Goal: Navigation & Orientation: Find specific page/section

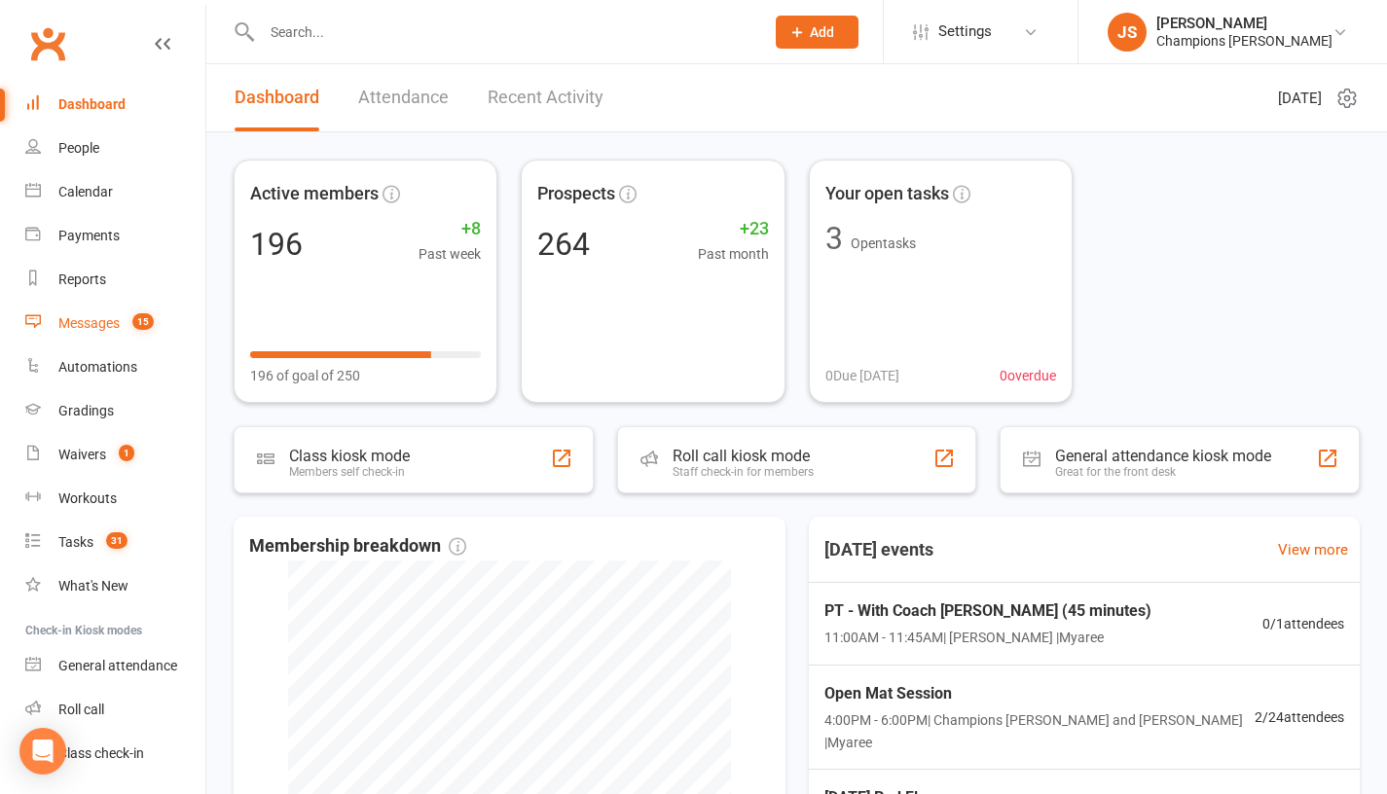
click at [95, 320] on div "Messages" at bounding box center [88, 323] width 61 height 16
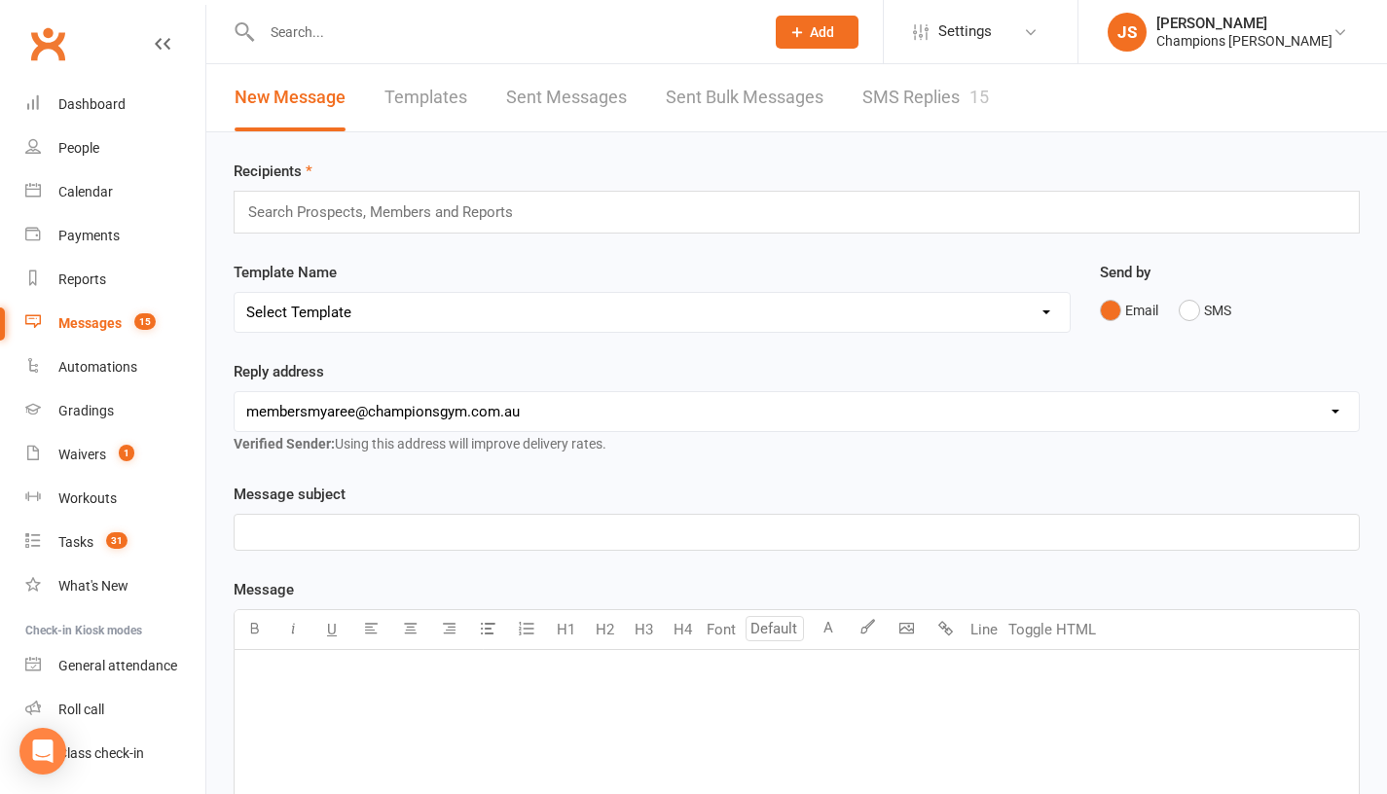
click at [885, 102] on link "SMS Replies 15" at bounding box center [925, 97] width 127 height 67
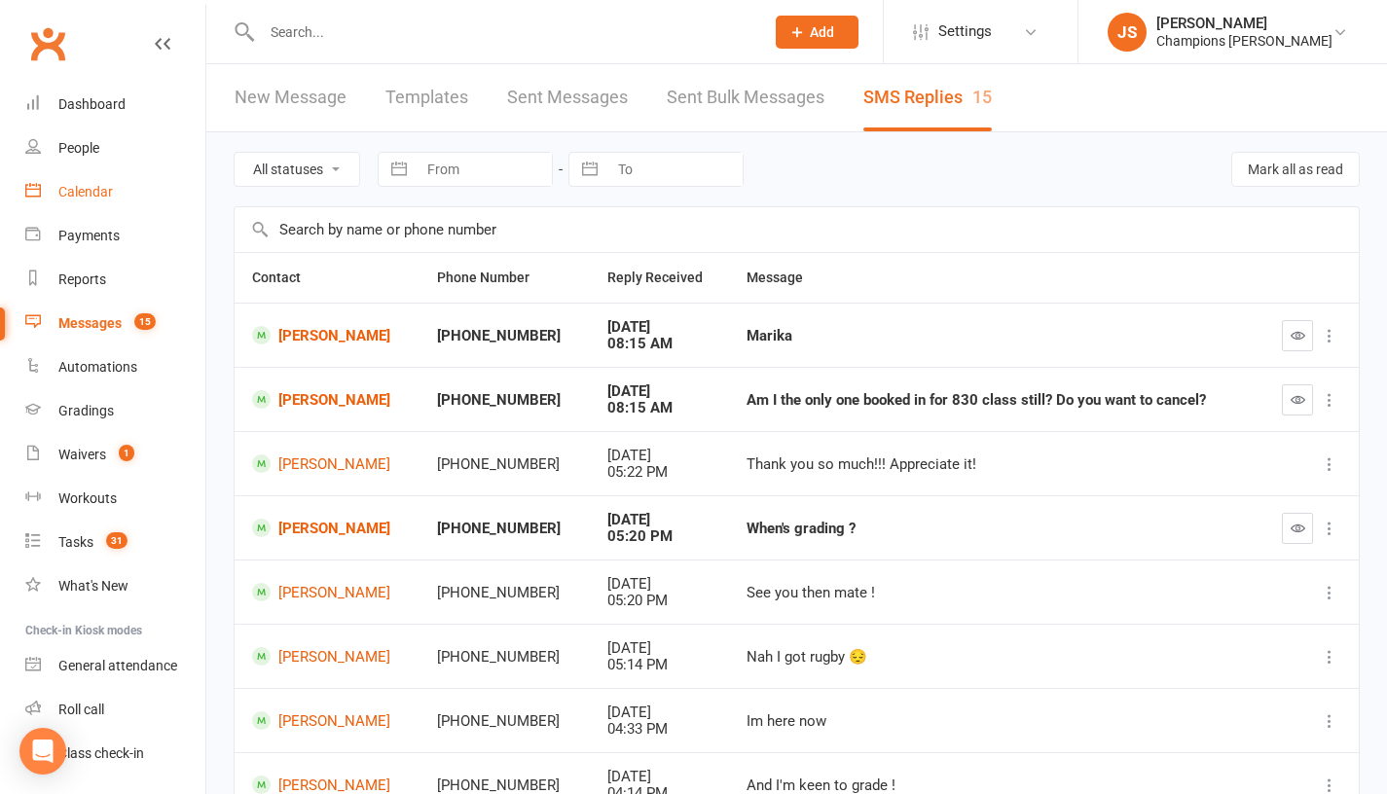
click at [99, 193] on div "Calendar" at bounding box center [85, 192] width 55 height 16
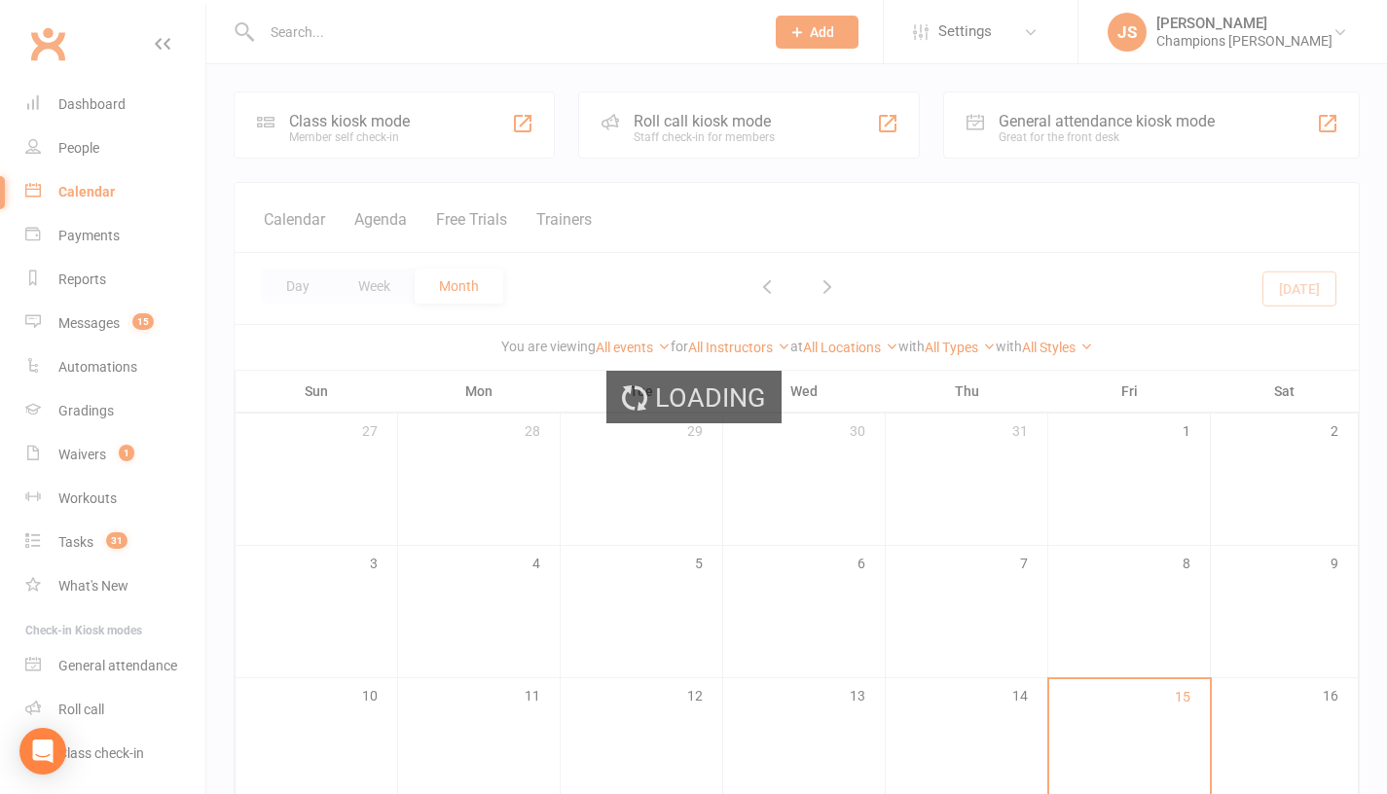
click at [99, 193] on div "Loading" at bounding box center [693, 397] width 1387 height 794
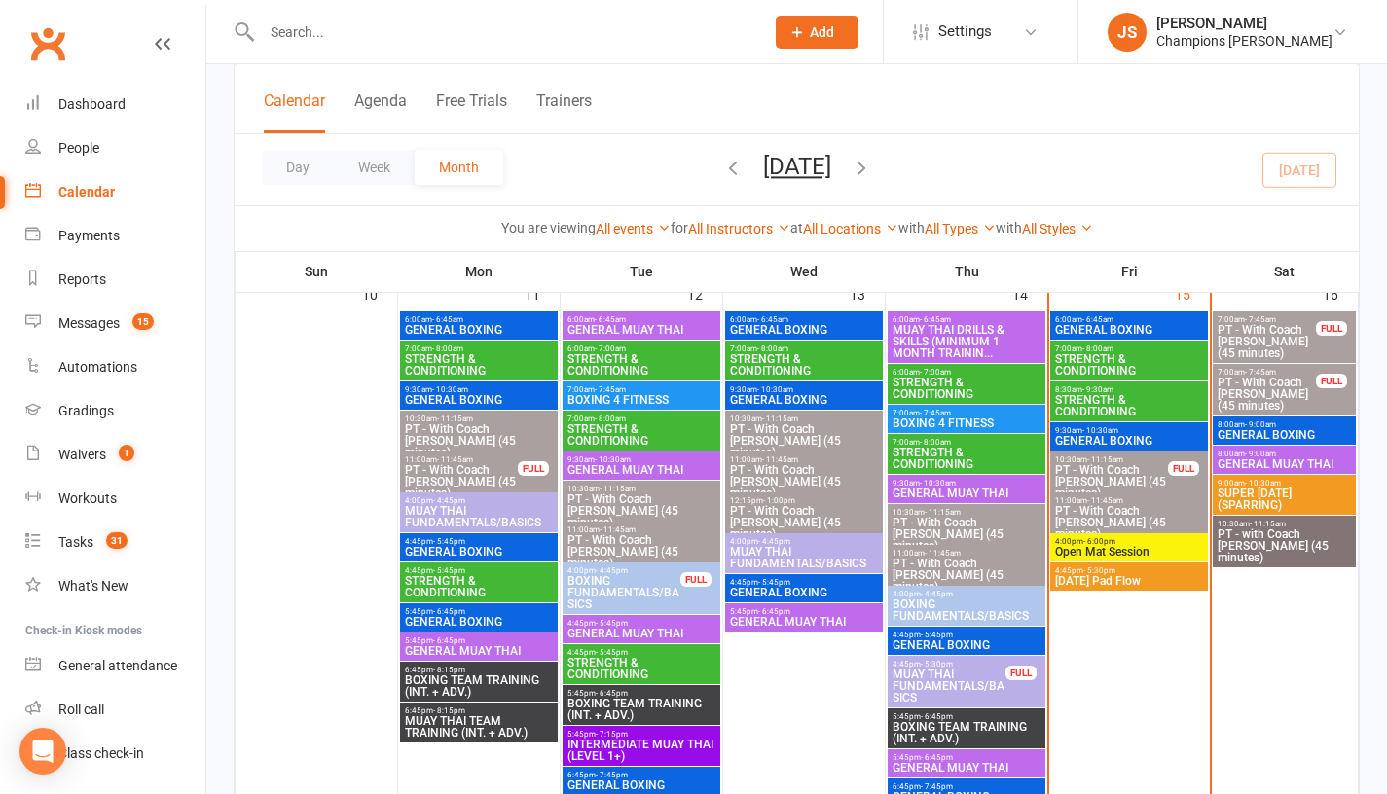
scroll to position [1213, 0]
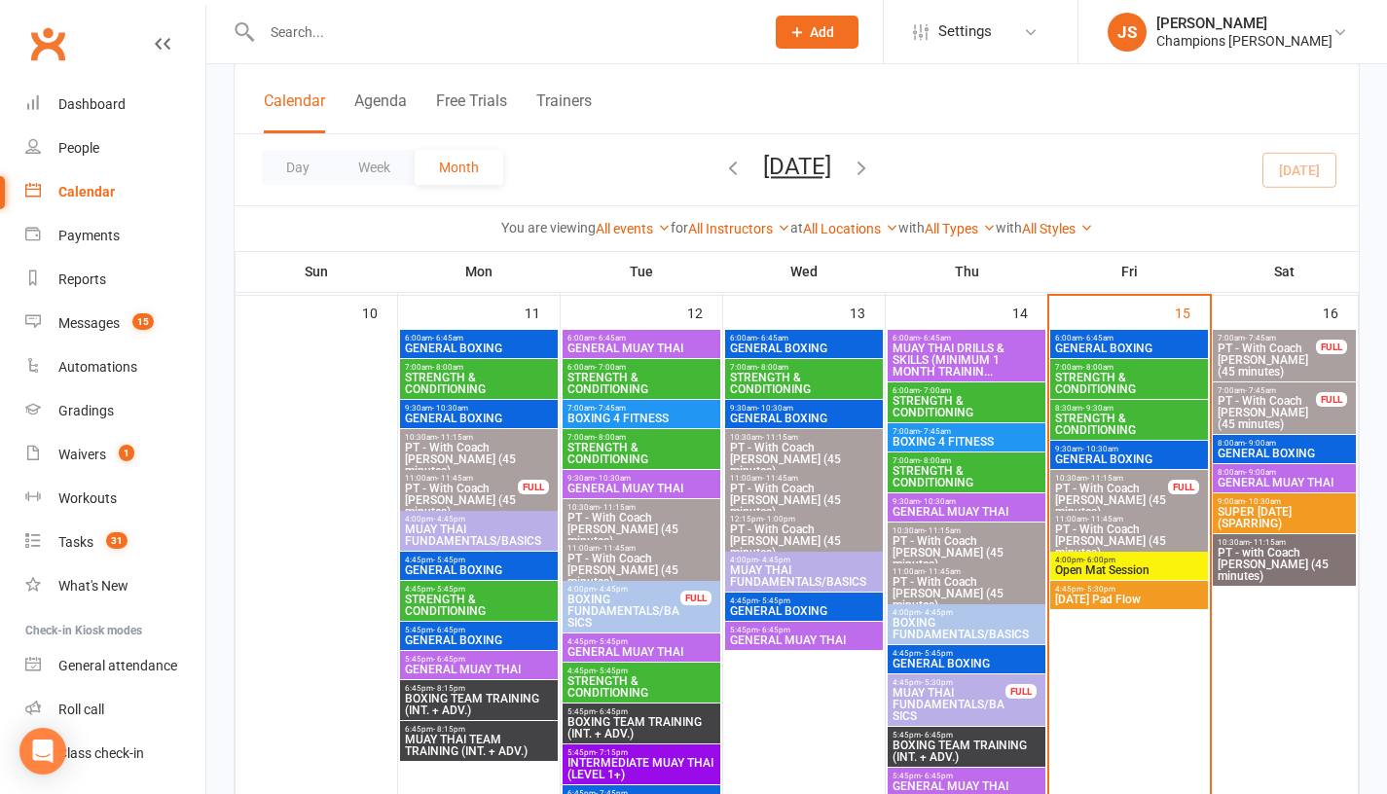
click at [1107, 562] on span "- 6:00pm" at bounding box center [1099, 560] width 32 height 9
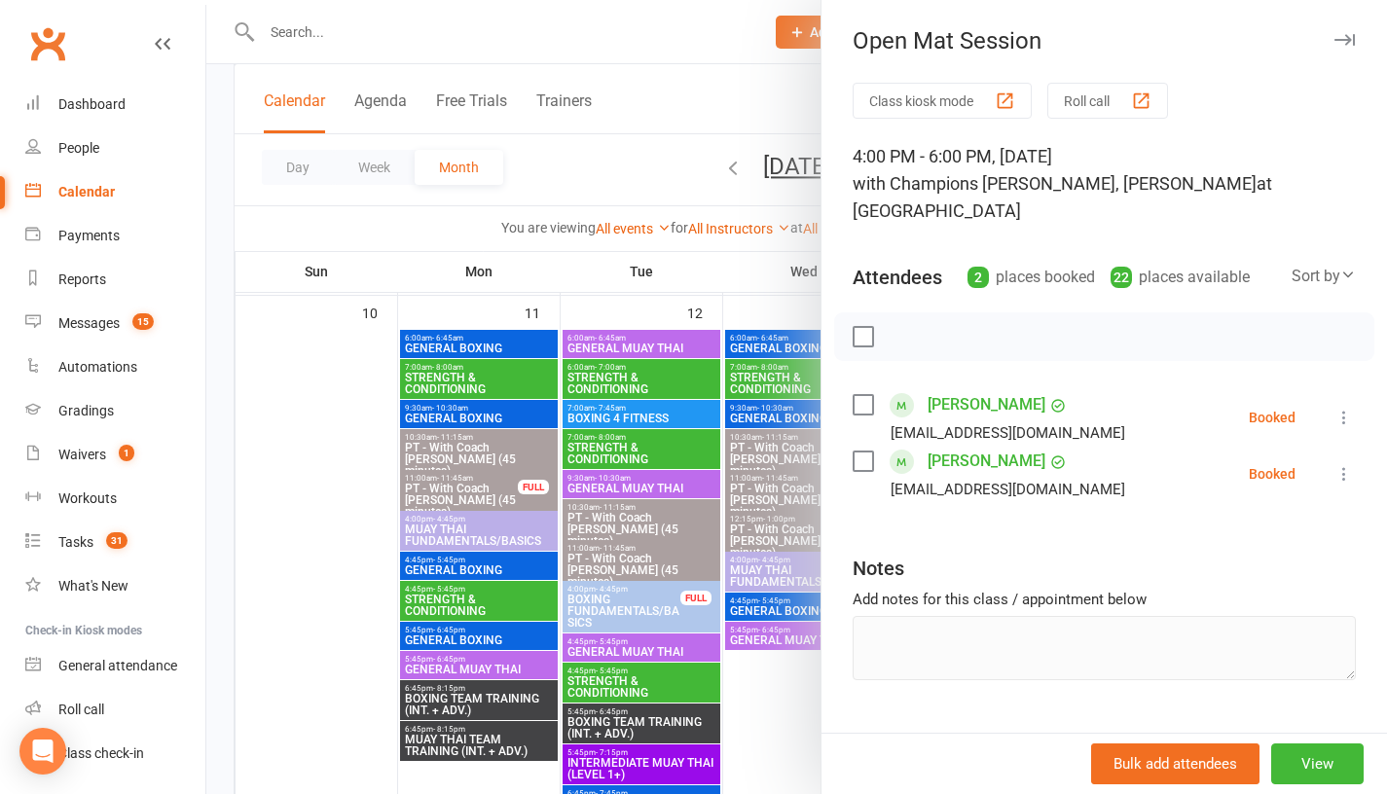
click at [948, 389] on link "[PERSON_NAME]" at bounding box center [987, 404] width 118 height 31
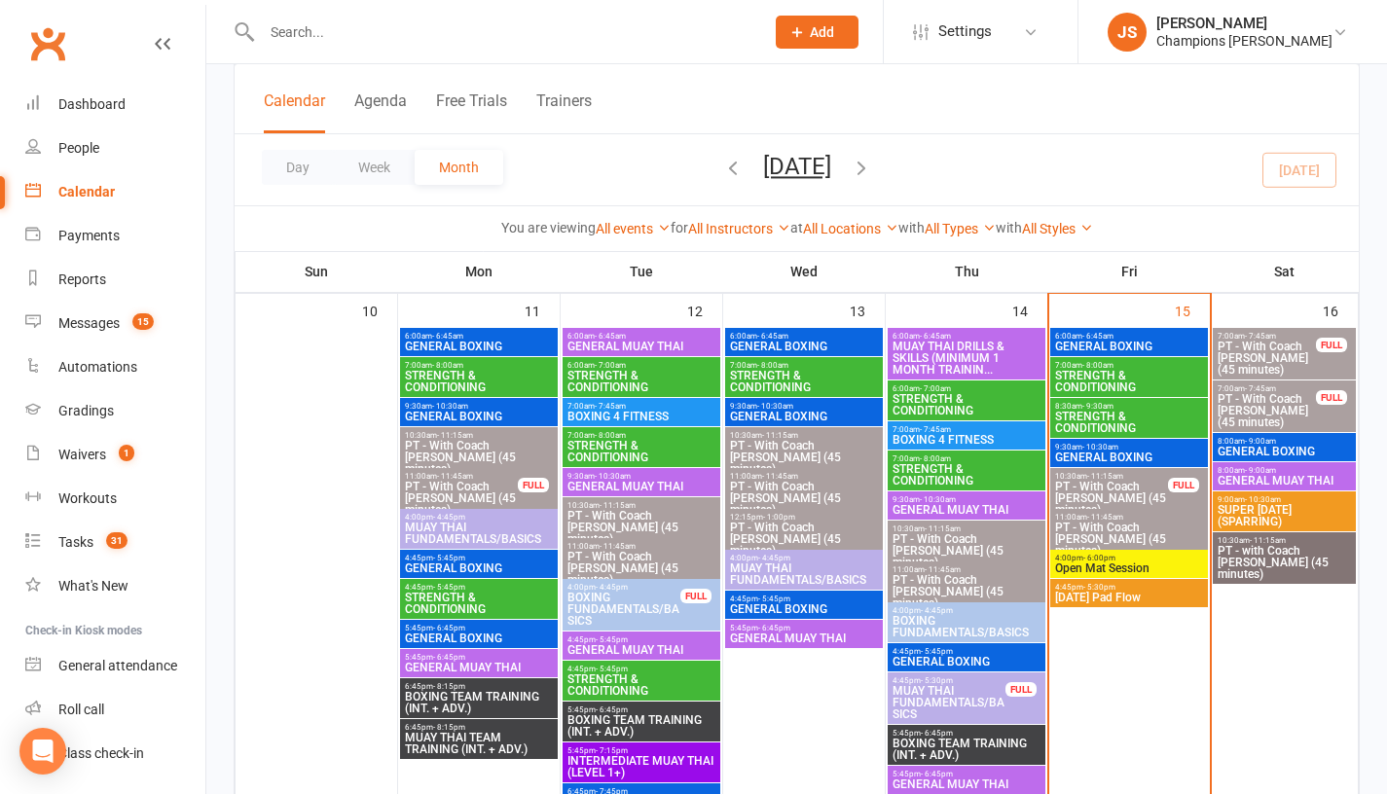
scroll to position [1212, 0]
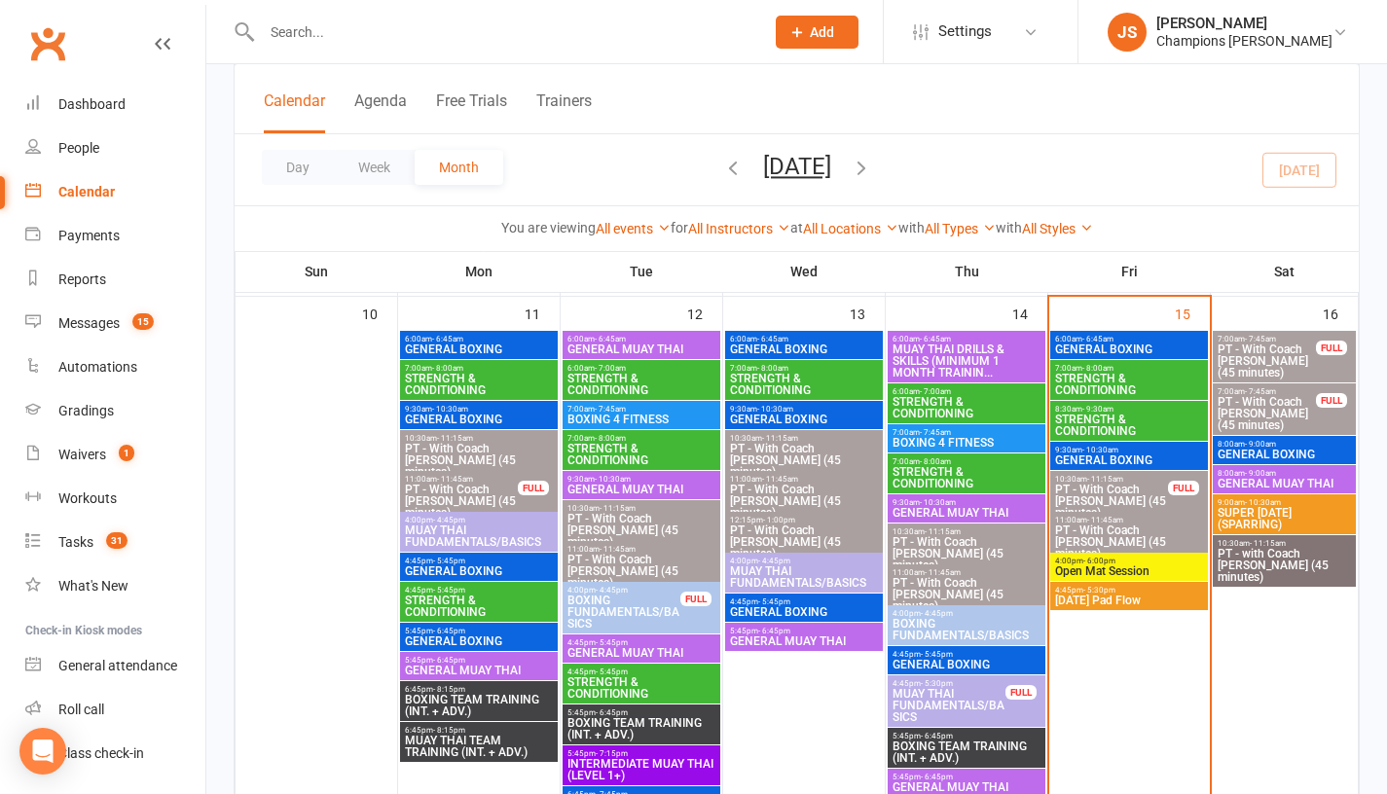
click at [1107, 569] on span "Open Mat Session" at bounding box center [1129, 572] width 150 height 12
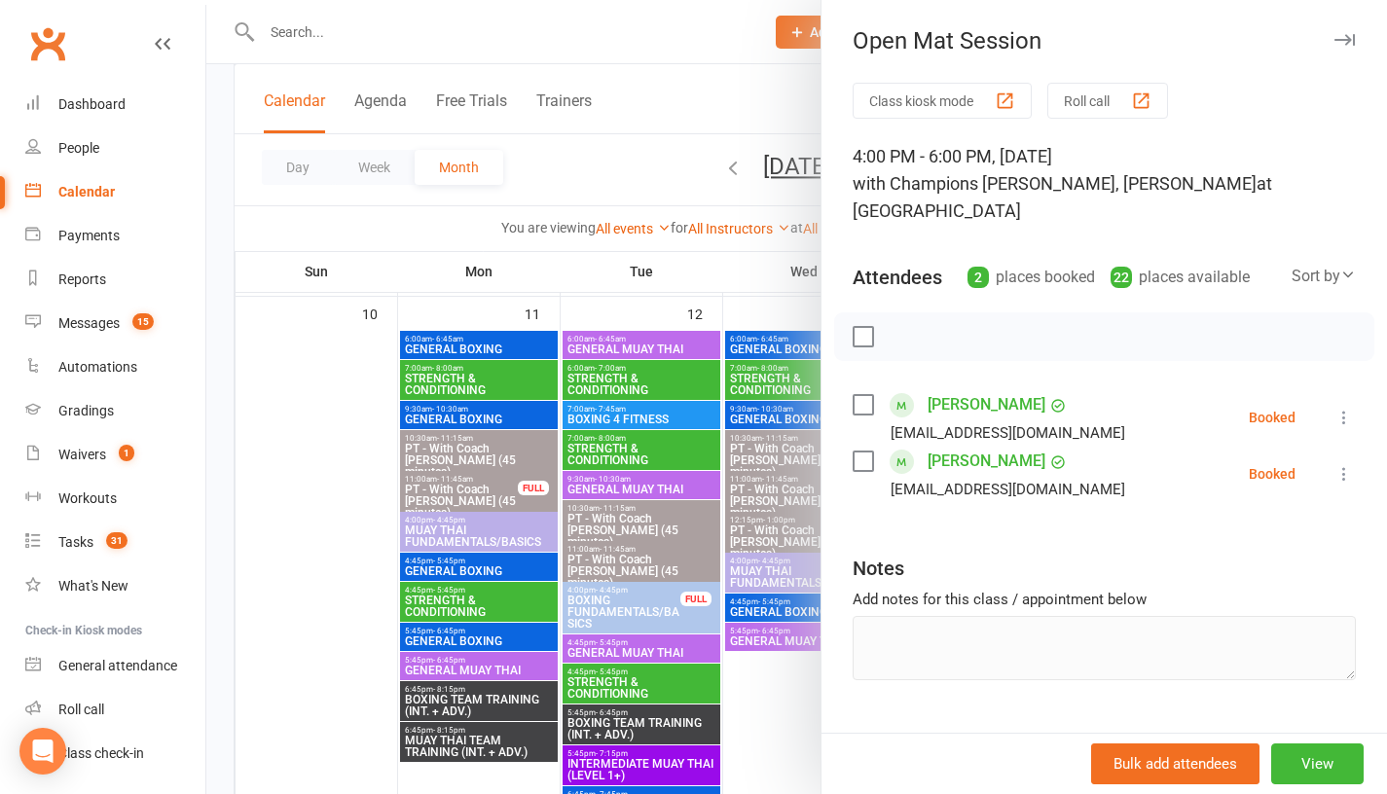
click at [977, 446] on link "[PERSON_NAME]" at bounding box center [987, 461] width 118 height 31
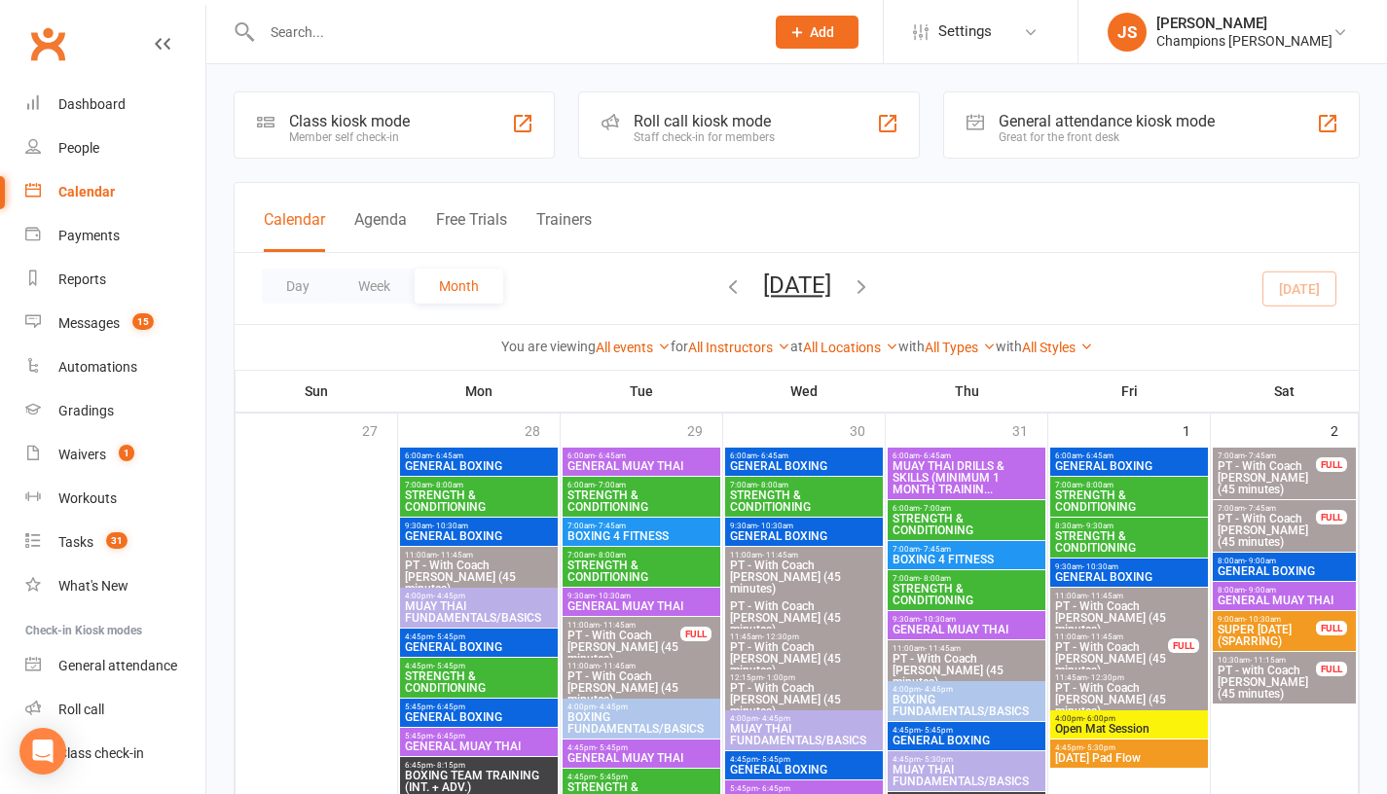
scroll to position [142, 0]
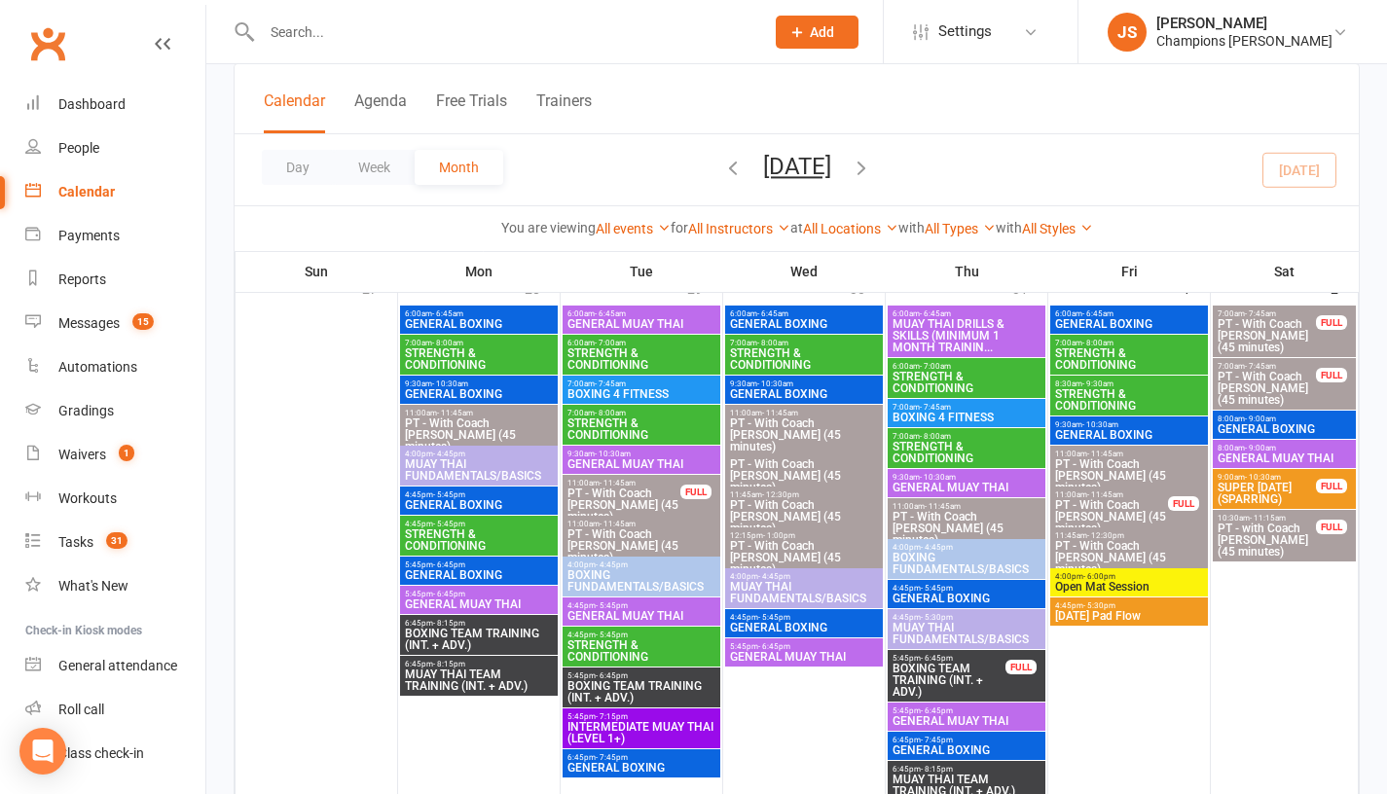
click at [1141, 616] on span "[DATE] Pad Flow" at bounding box center [1129, 616] width 150 height 12
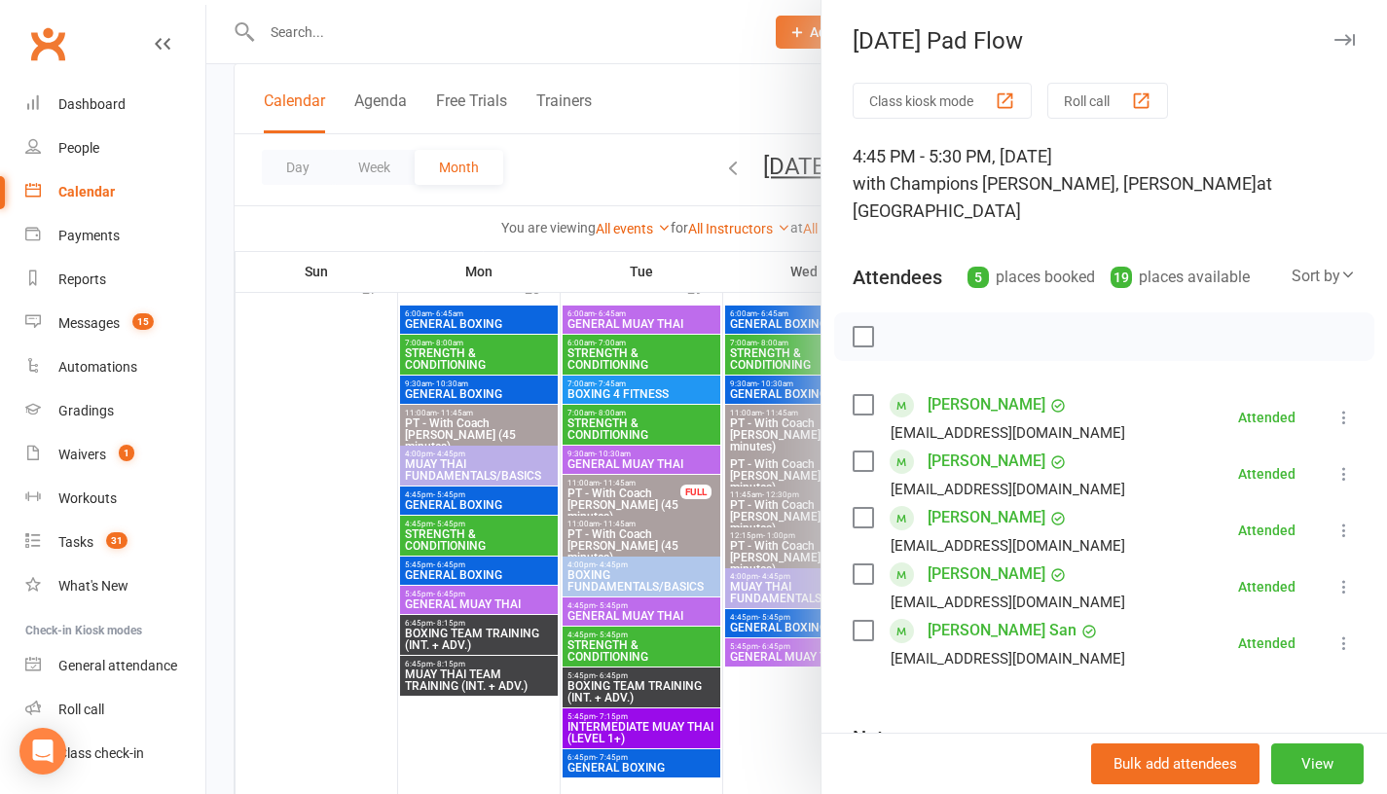
click at [712, 273] on div at bounding box center [796, 397] width 1181 height 794
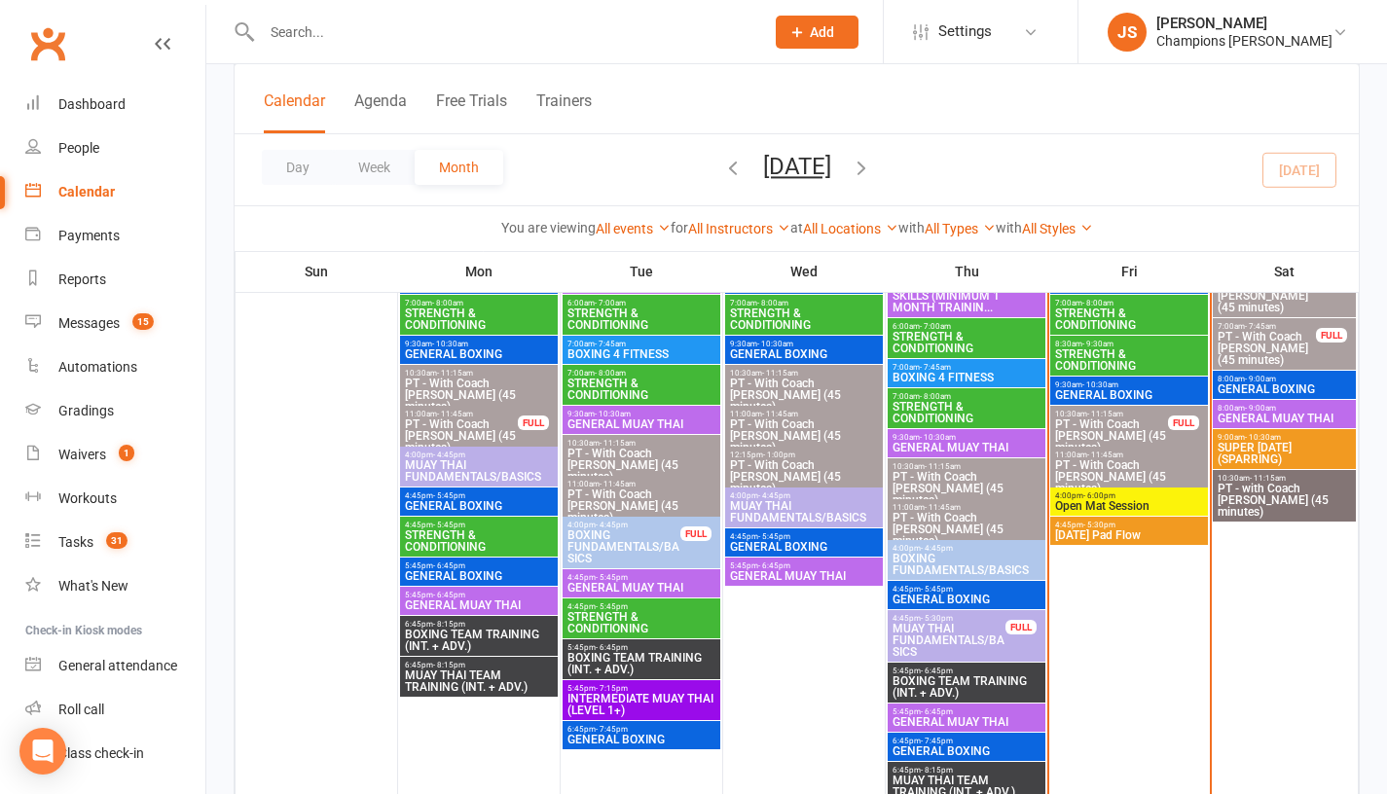
scroll to position [1278, 0]
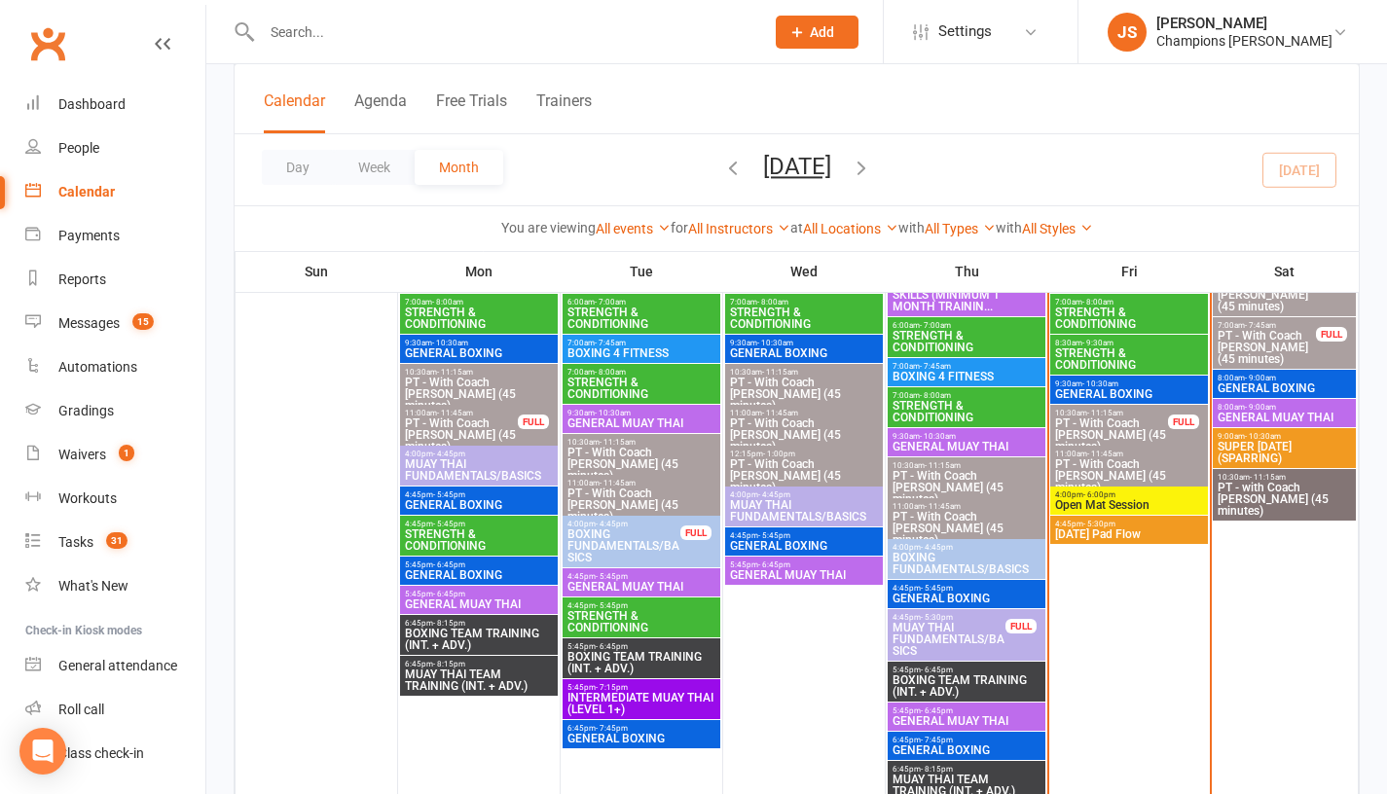
click at [1103, 534] on span "[DATE] Pad Flow" at bounding box center [1129, 535] width 150 height 12
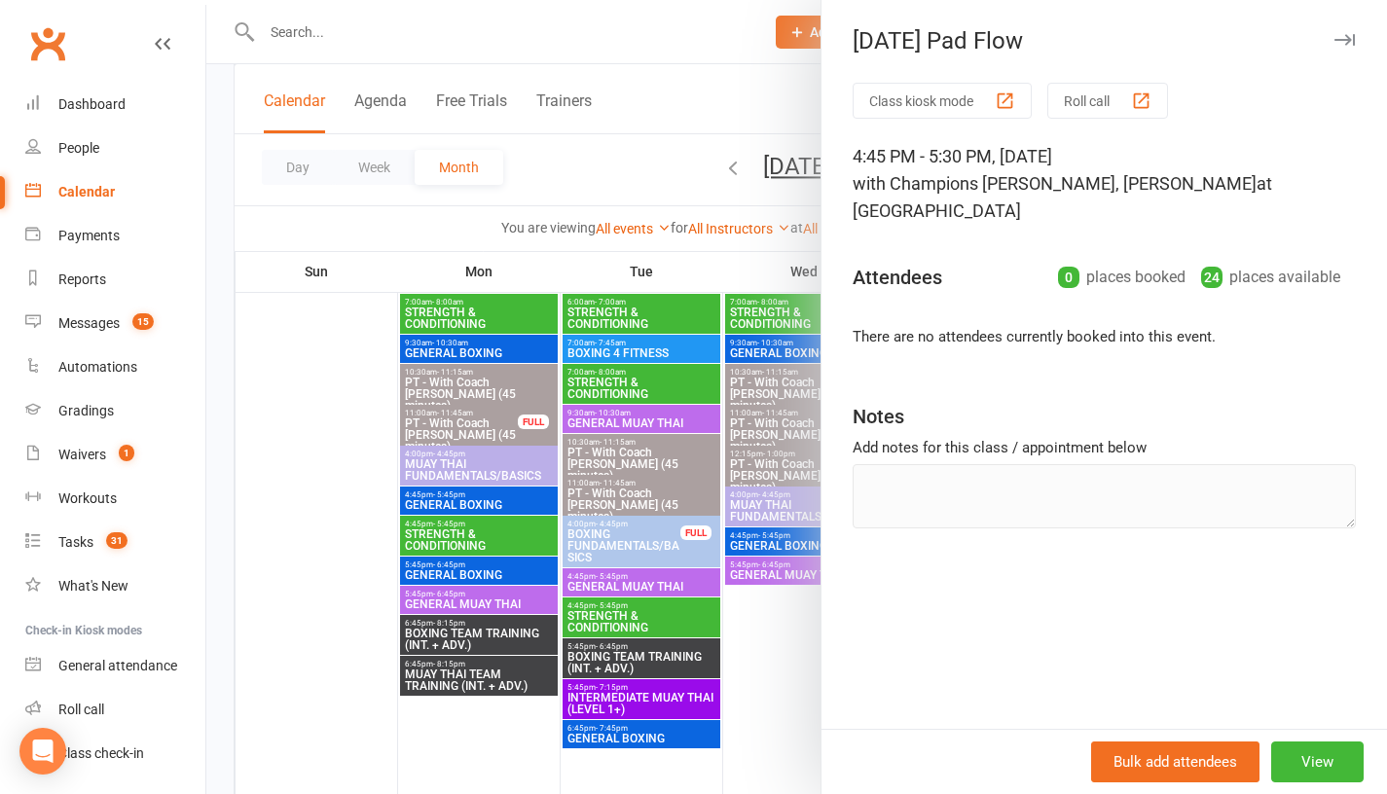
click at [771, 649] on div at bounding box center [796, 397] width 1181 height 794
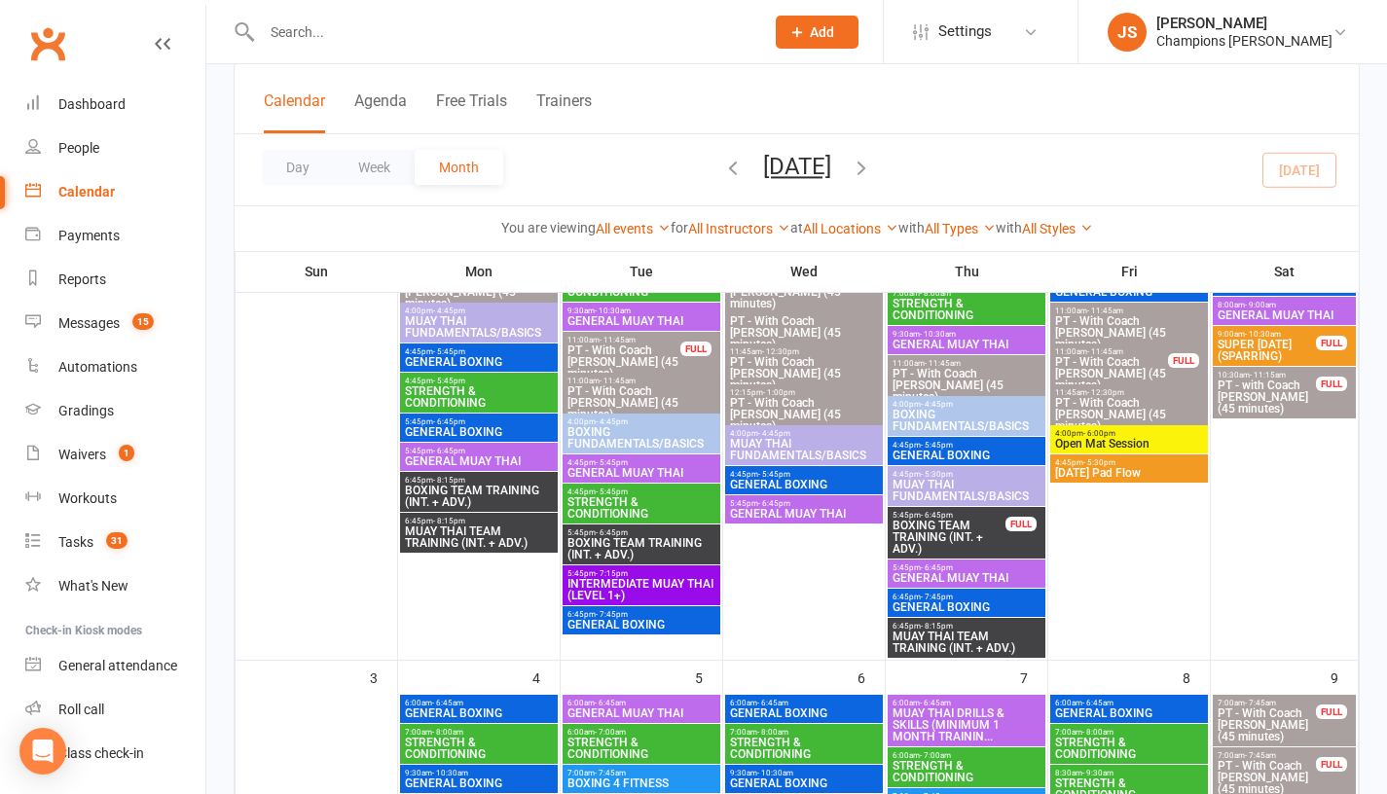
scroll to position [256, 0]
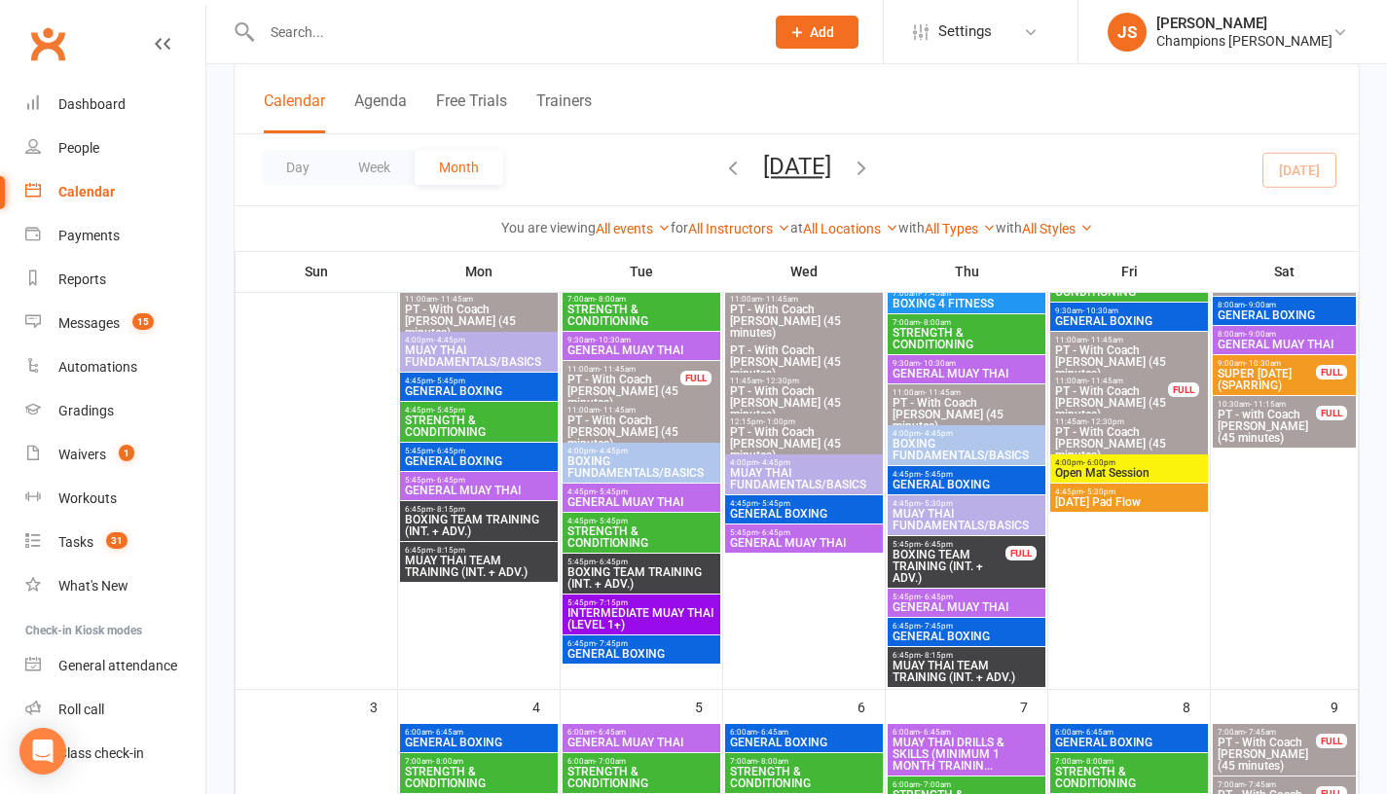
click at [1094, 496] on span "[DATE] Pad Flow" at bounding box center [1129, 502] width 150 height 12
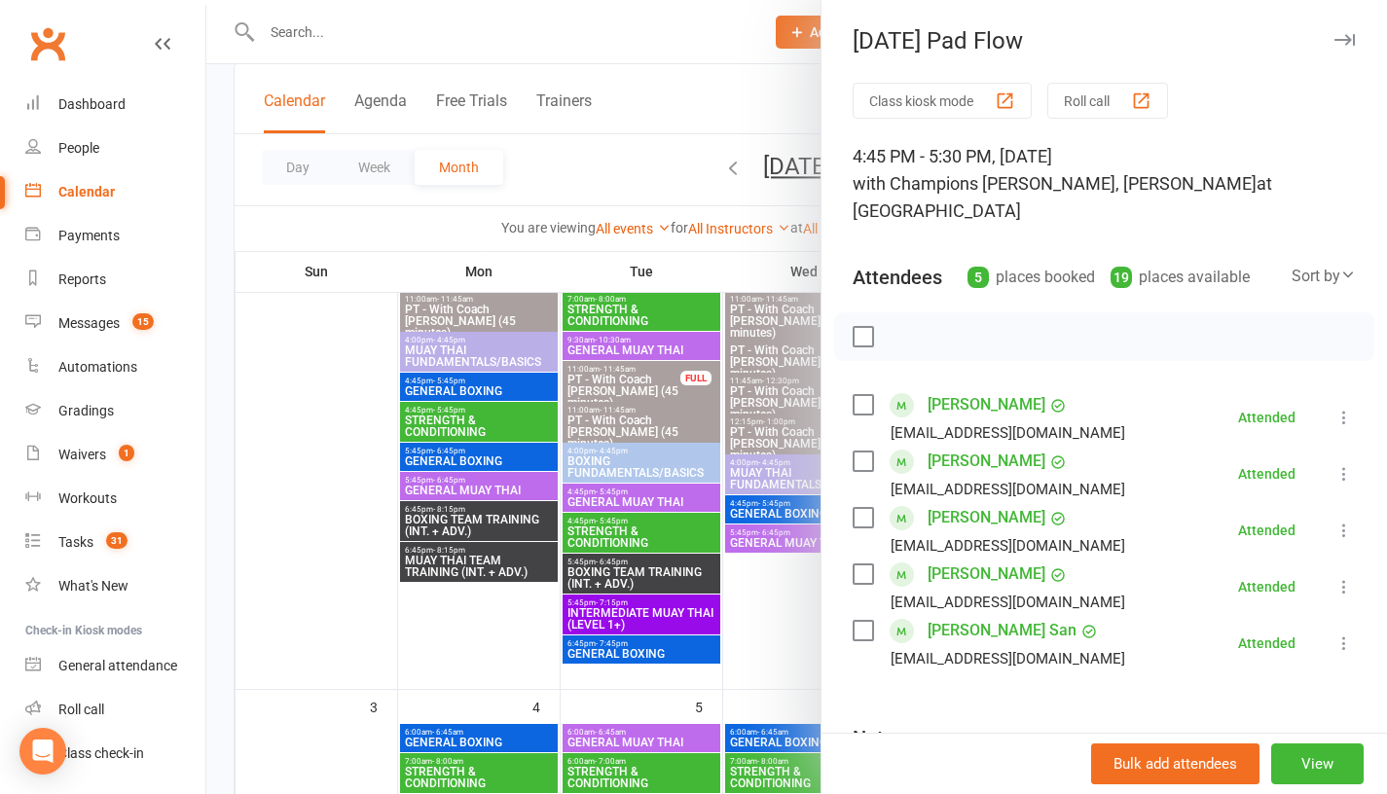
click at [756, 614] on div at bounding box center [796, 397] width 1181 height 794
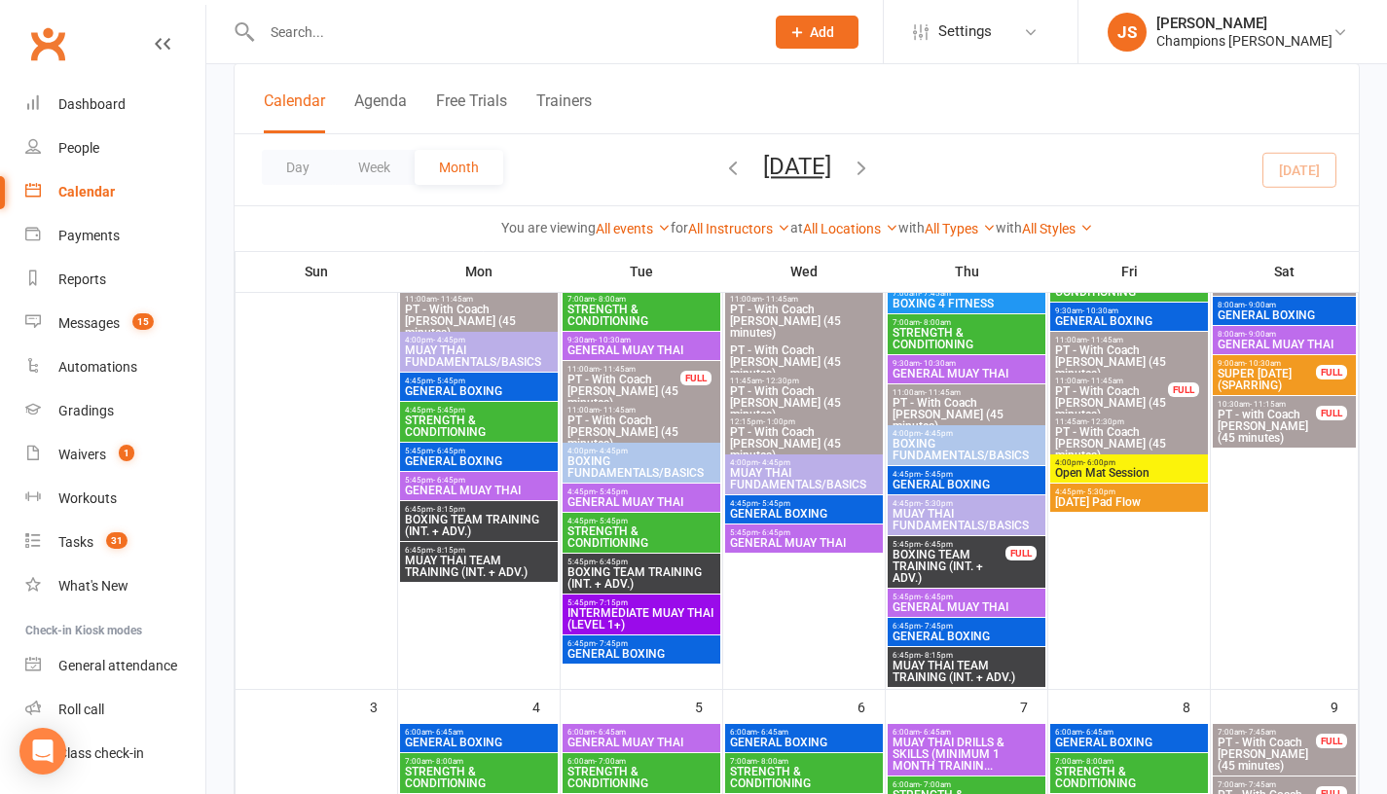
click at [1097, 468] on span "Open Mat Session" at bounding box center [1129, 473] width 150 height 12
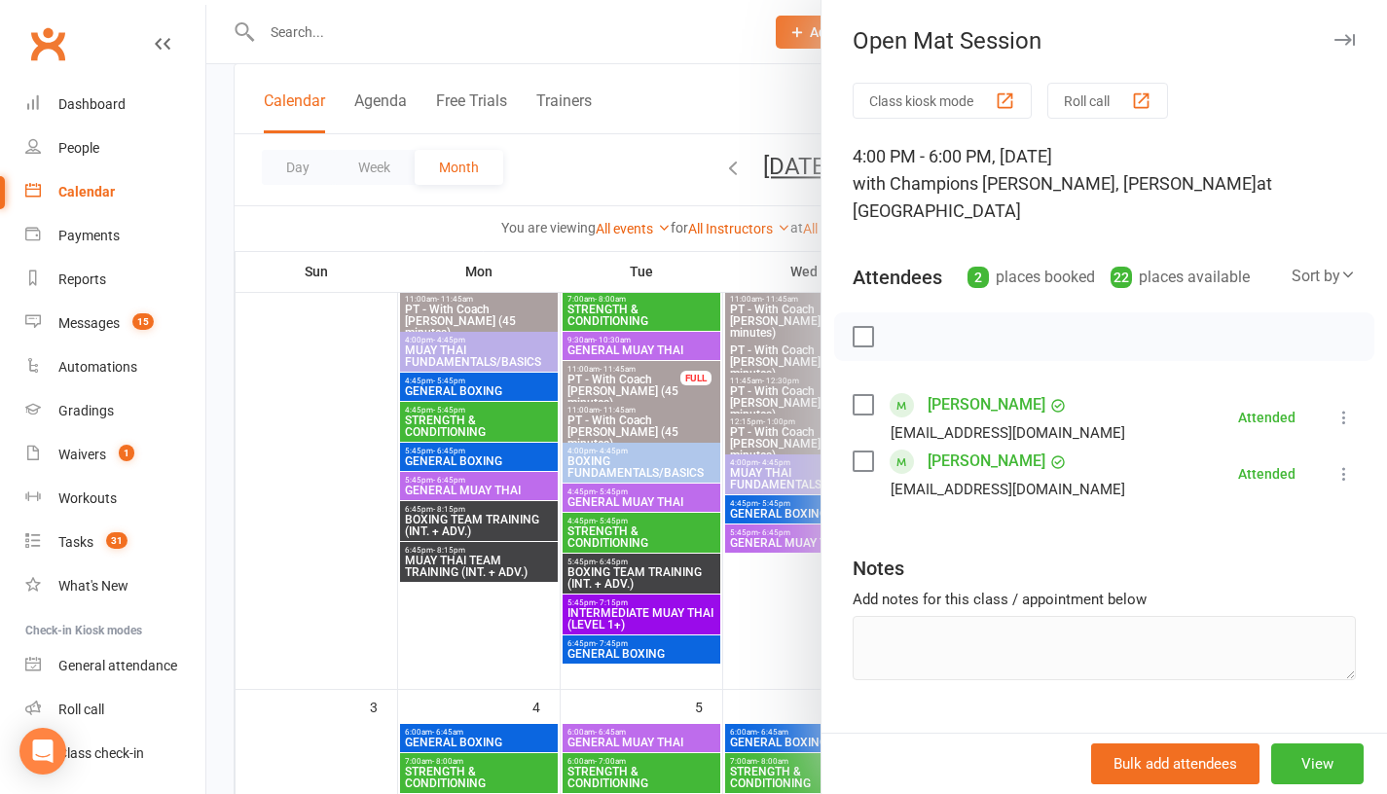
click at [807, 606] on div at bounding box center [796, 397] width 1181 height 794
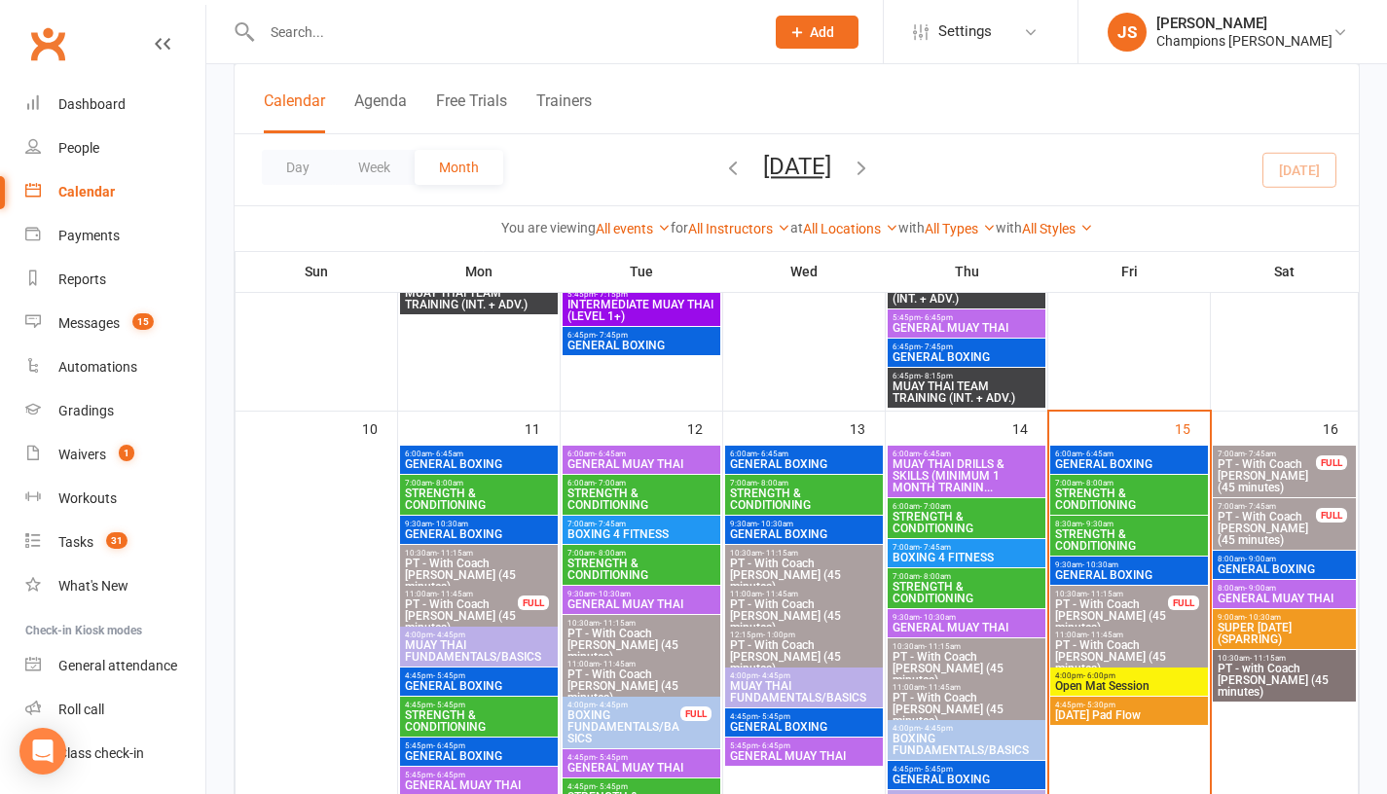
scroll to position [1102, 0]
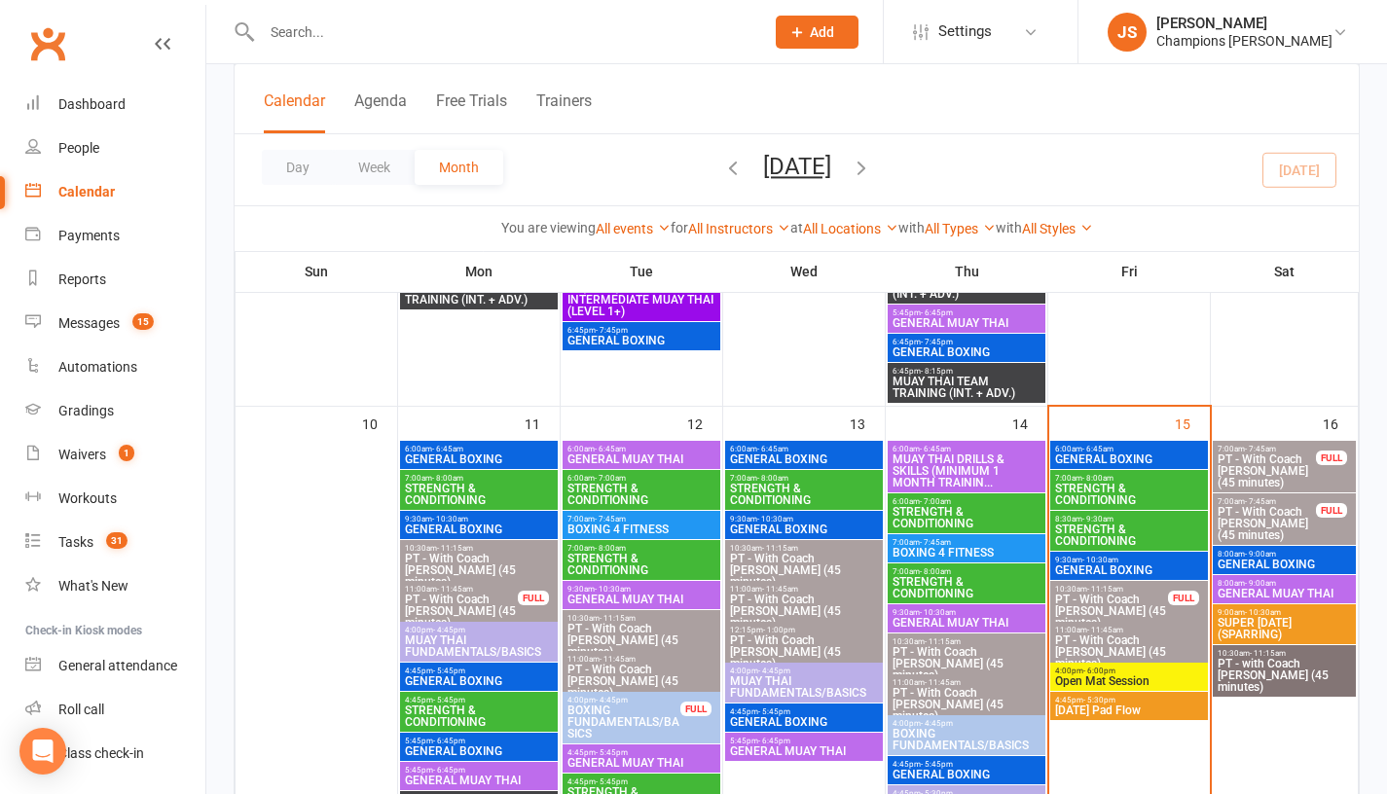
click at [1243, 559] on span "GENERAL BOXING" at bounding box center [1284, 565] width 135 height 12
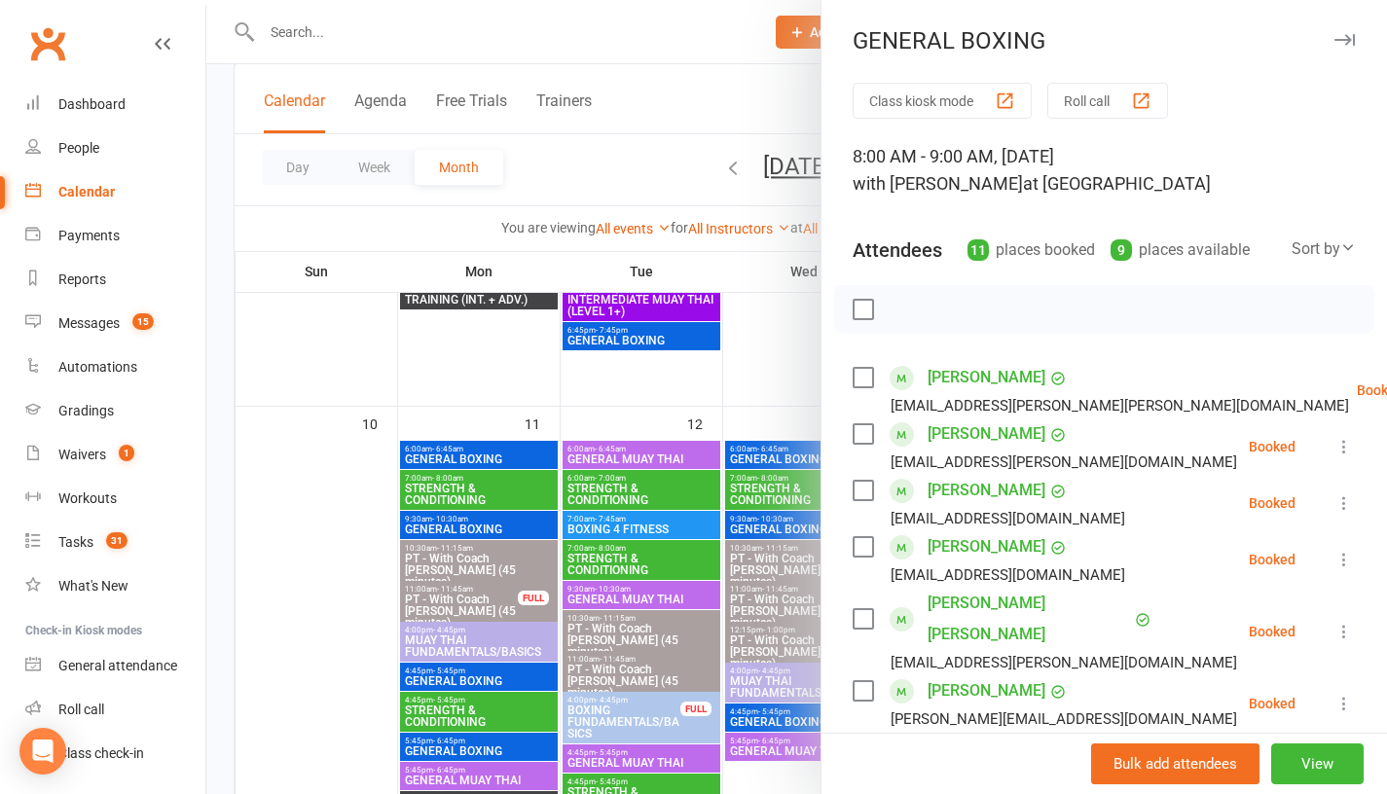
click at [777, 361] on div at bounding box center [796, 397] width 1181 height 794
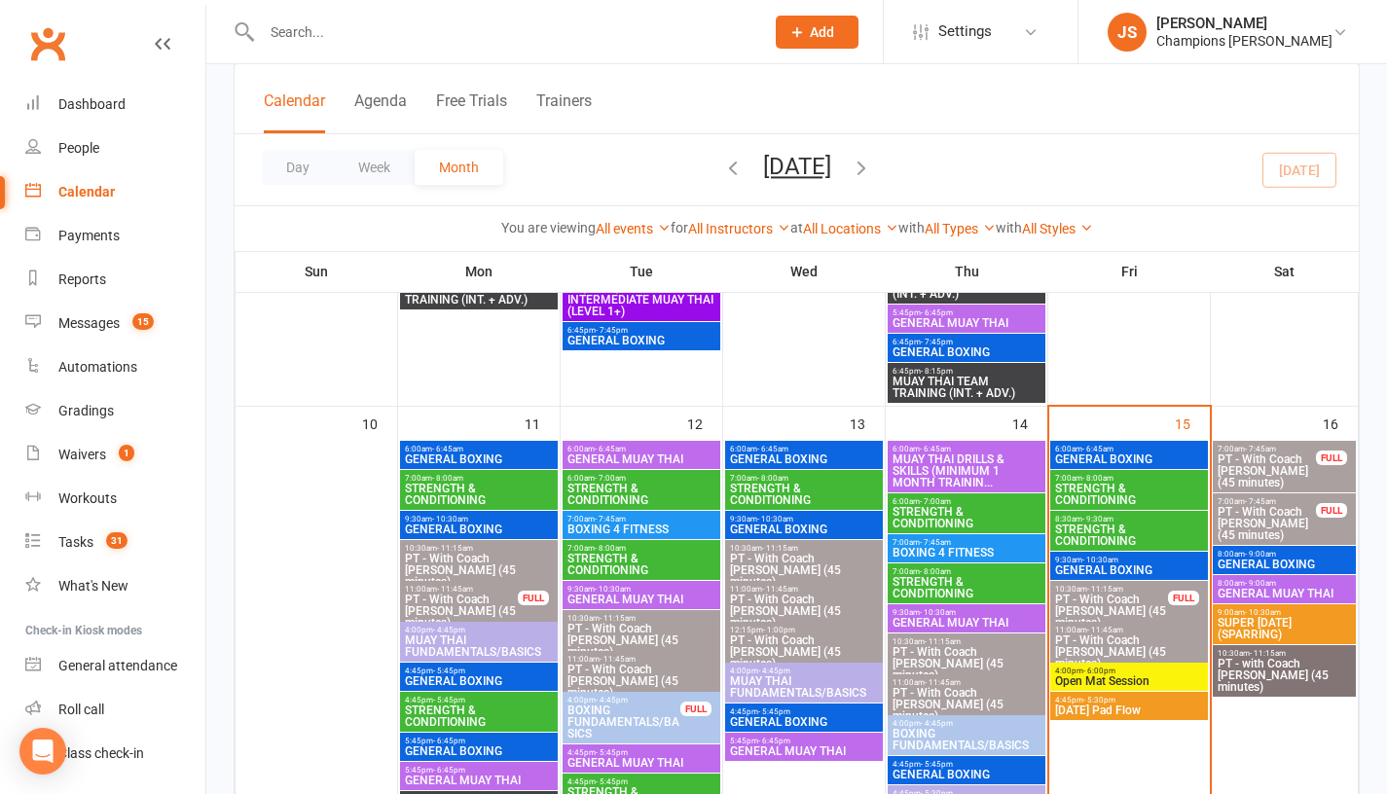
click at [1237, 585] on span "8:00am - 9:00am" at bounding box center [1284, 583] width 135 height 9
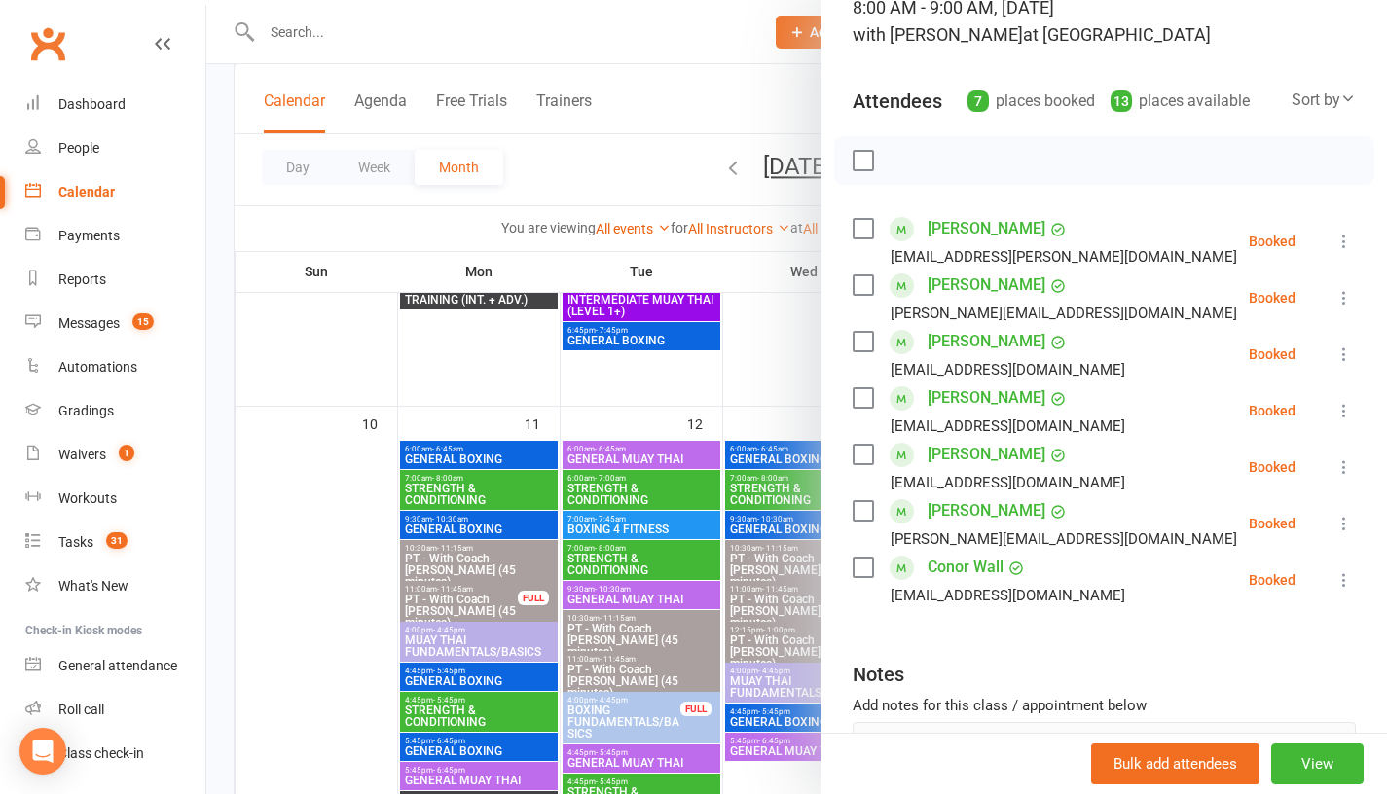
scroll to position [148, 0]
click at [779, 392] on div at bounding box center [796, 397] width 1181 height 794
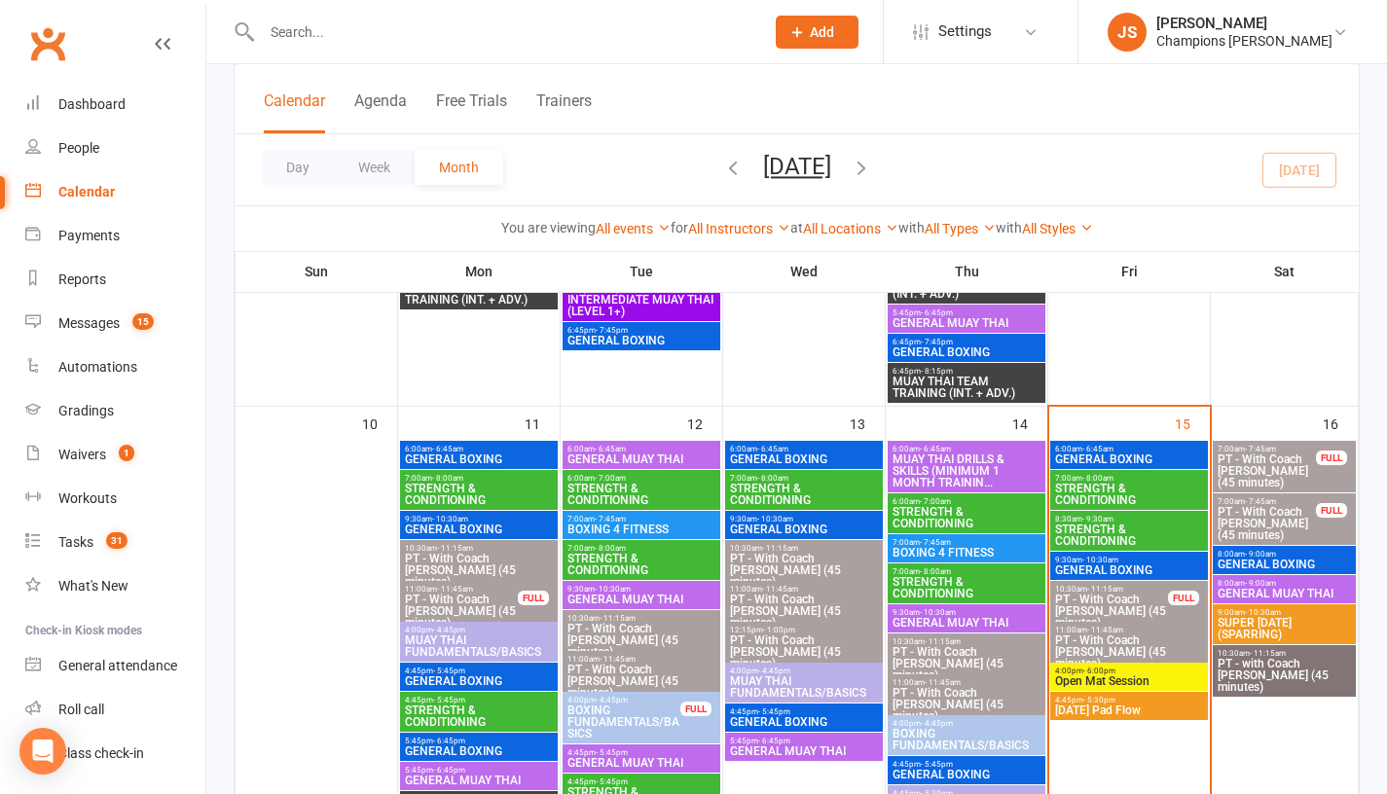
click at [1277, 623] on span "SUPER [DATE] (SPARRING)" at bounding box center [1284, 628] width 135 height 23
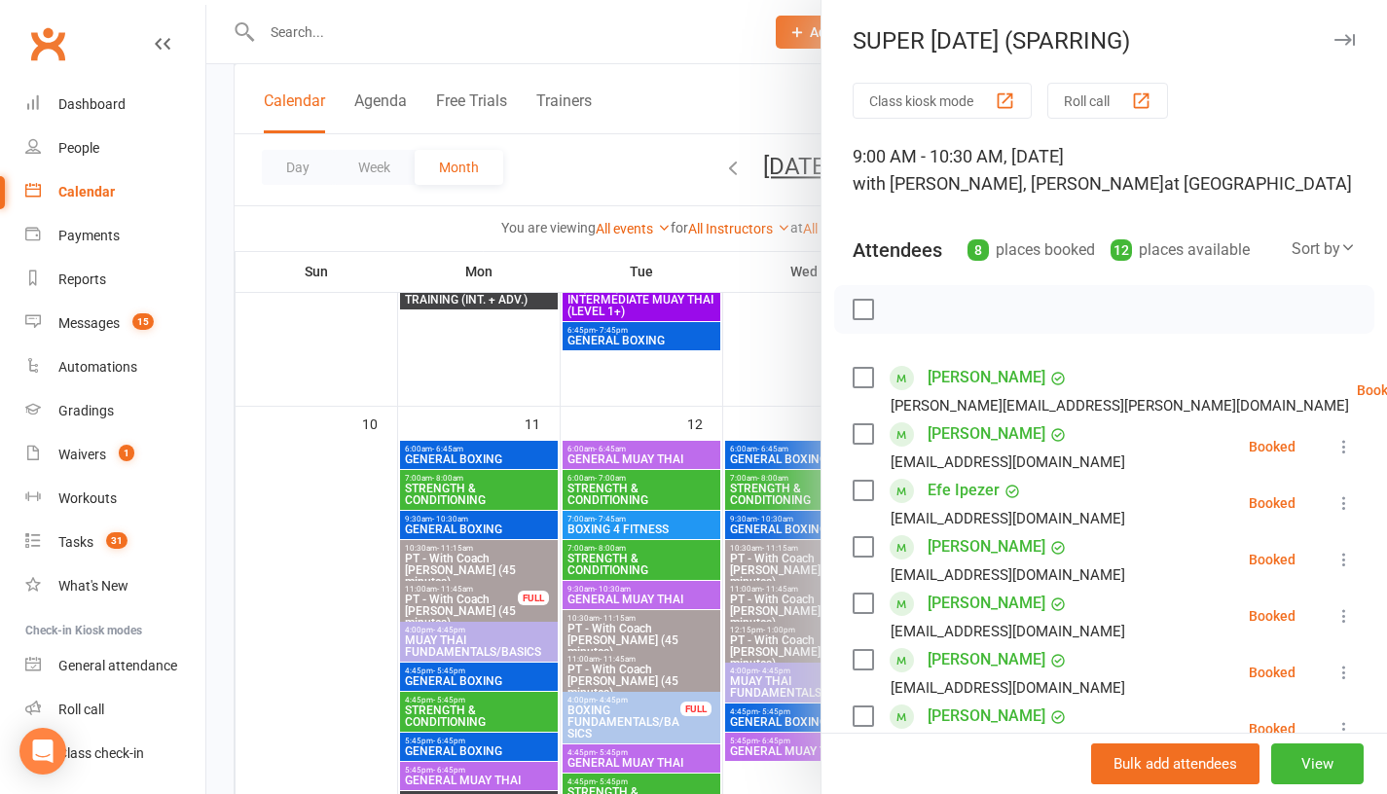
click at [778, 358] on div at bounding box center [796, 397] width 1181 height 794
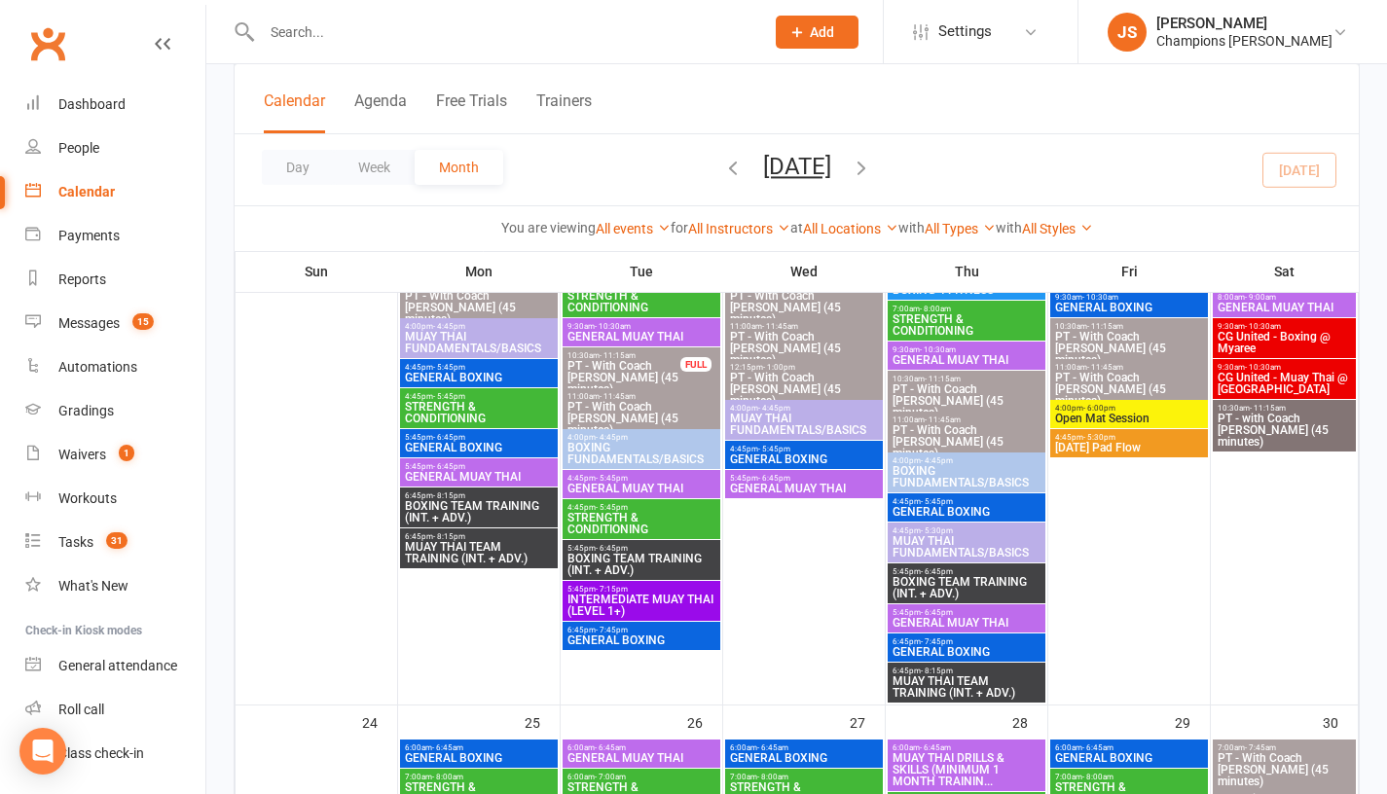
scroll to position [1972, 0]
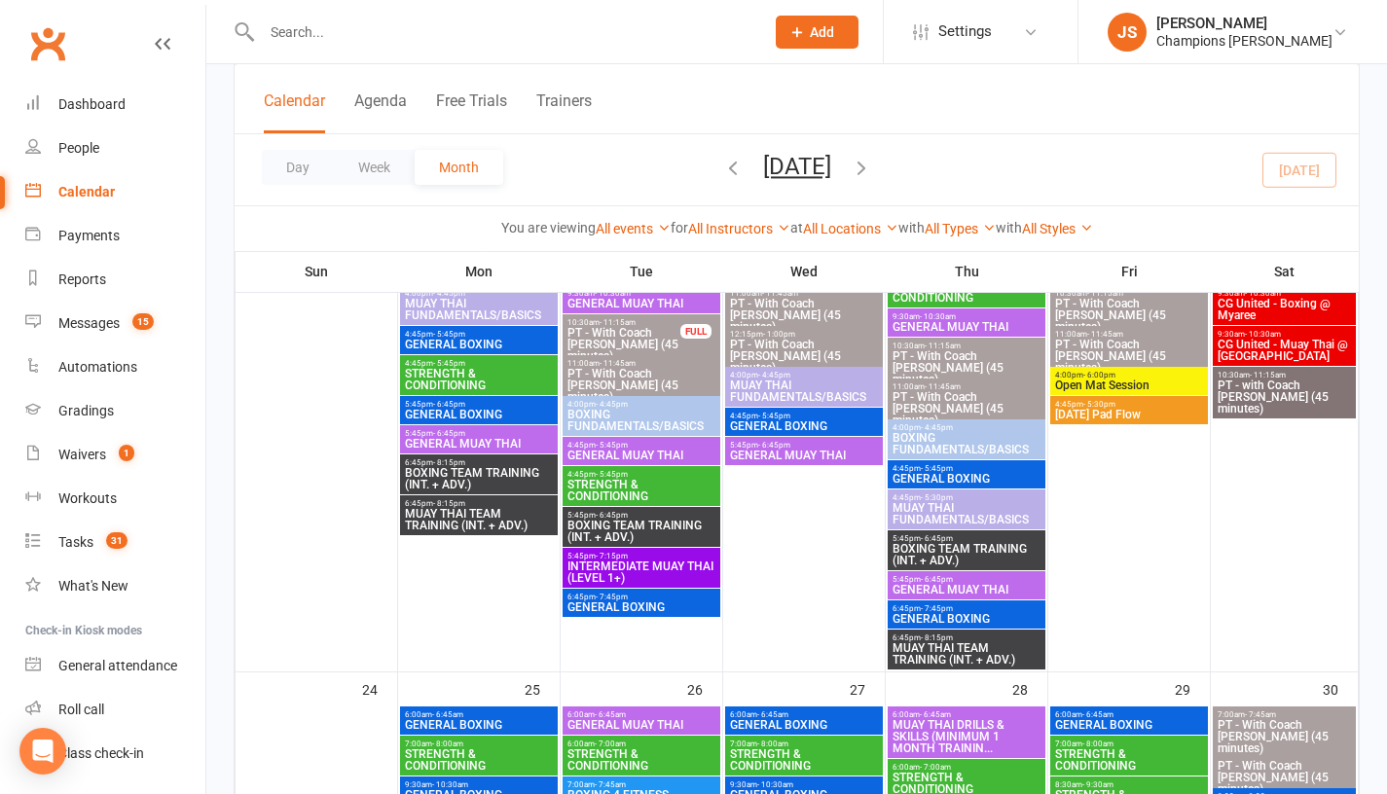
click at [510, 474] on span "BOXING TEAM TRAINING (INT. + ADV.)" at bounding box center [479, 478] width 150 height 23
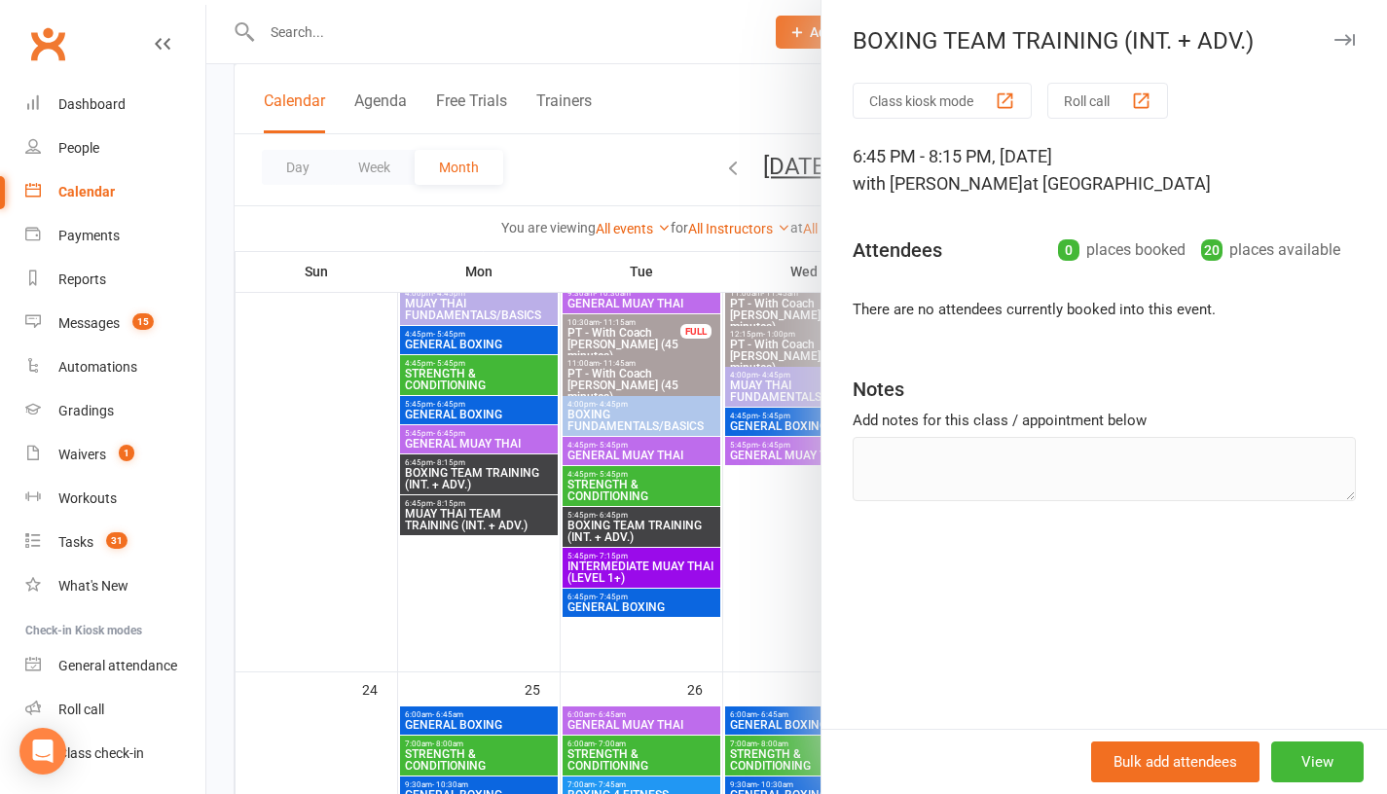
click at [334, 424] on div at bounding box center [796, 397] width 1181 height 794
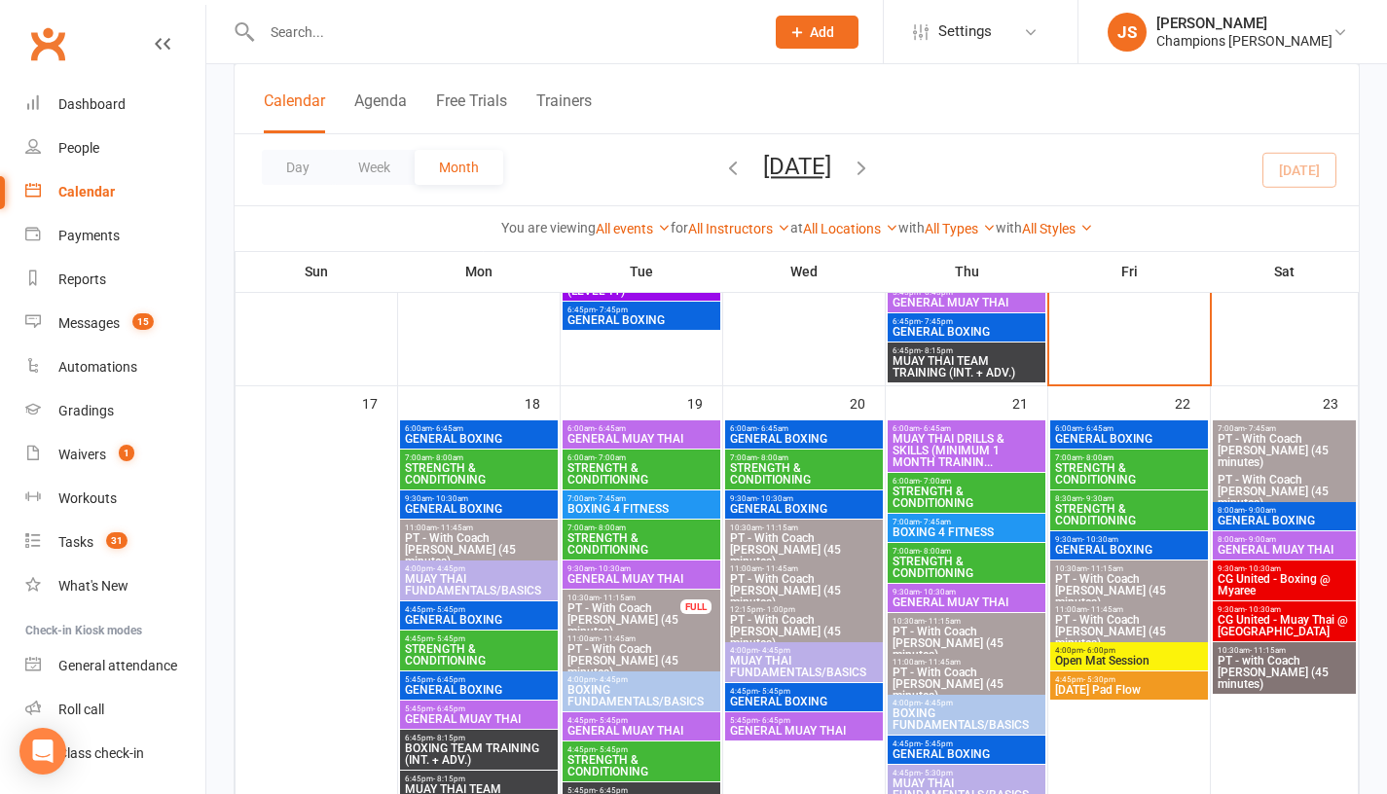
scroll to position [1695, 0]
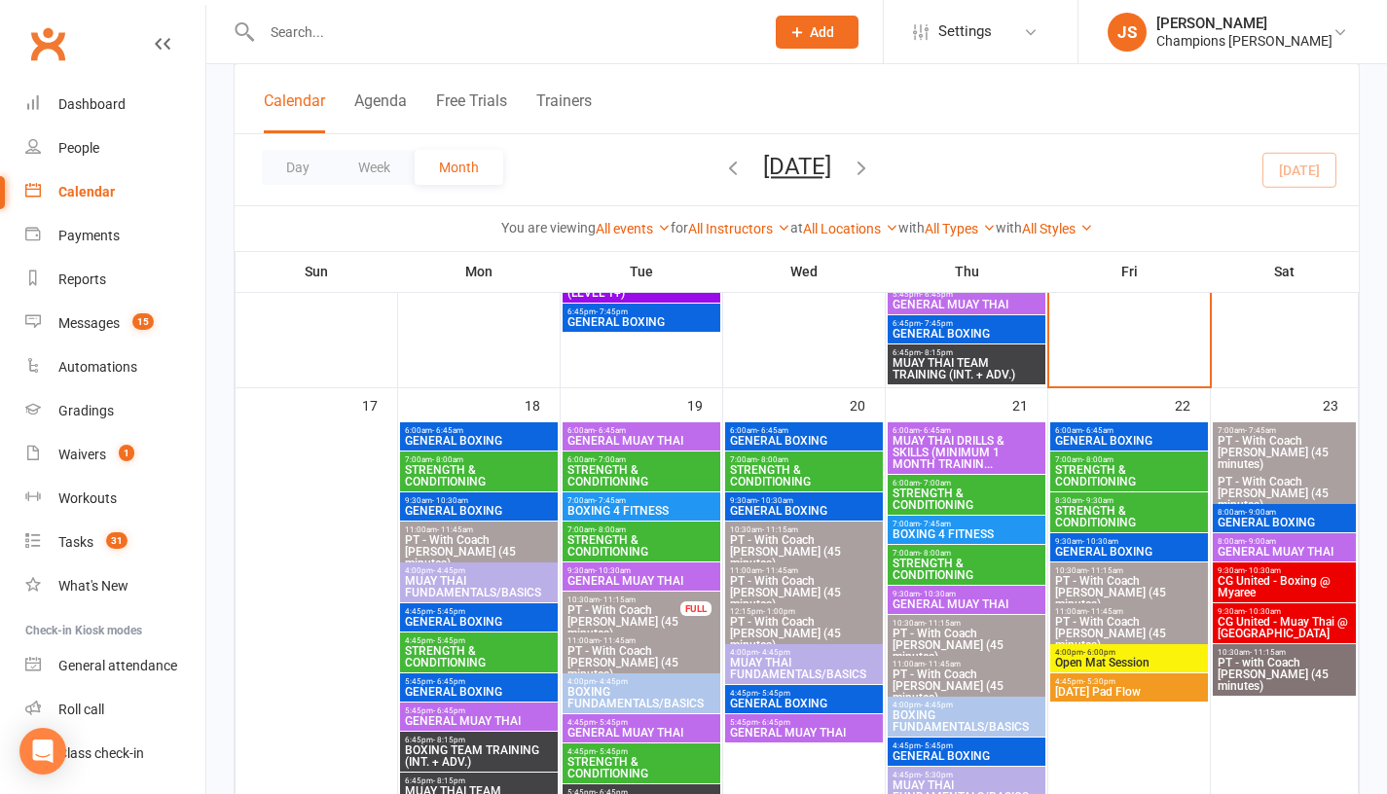
click at [1086, 429] on span "- 6:45am" at bounding box center [1097, 430] width 31 height 9
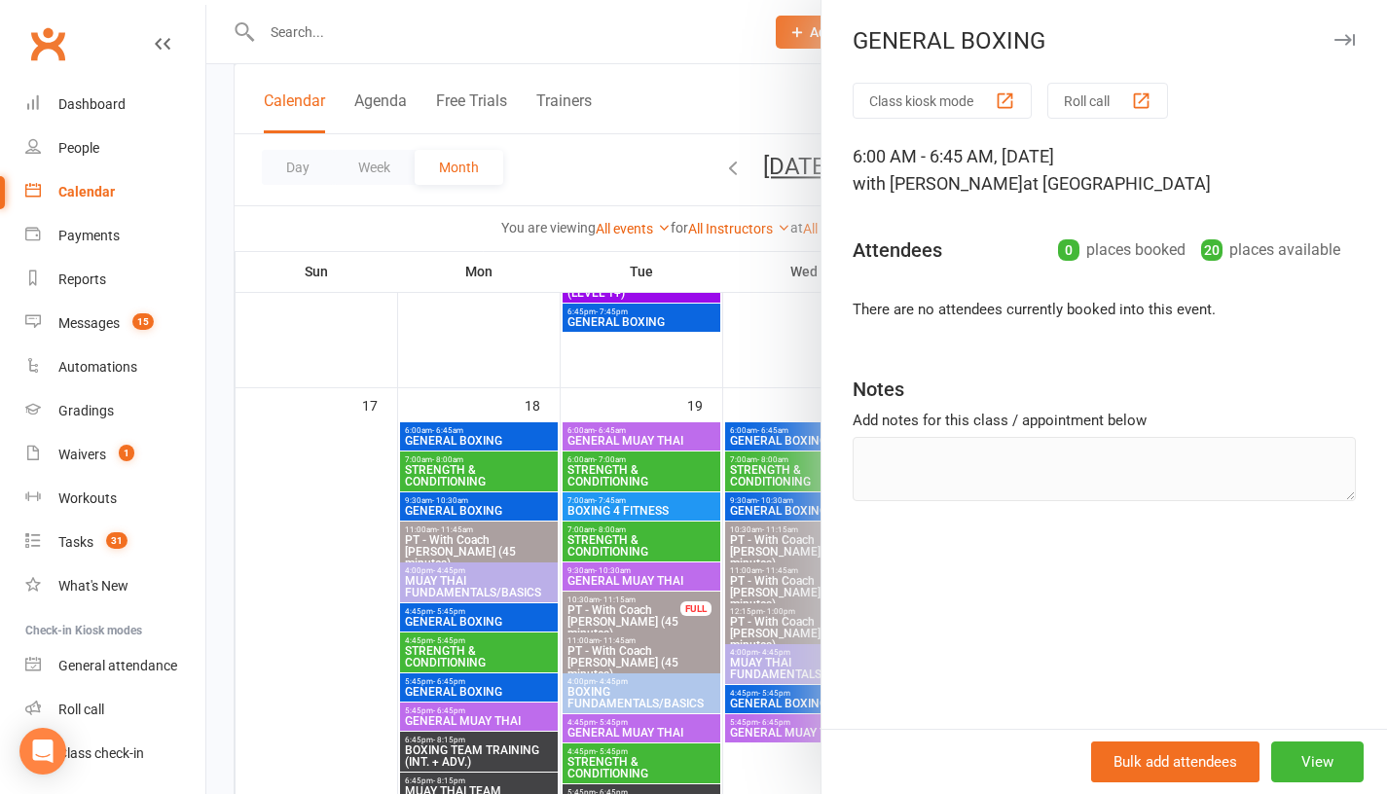
click at [782, 343] on div at bounding box center [796, 397] width 1181 height 794
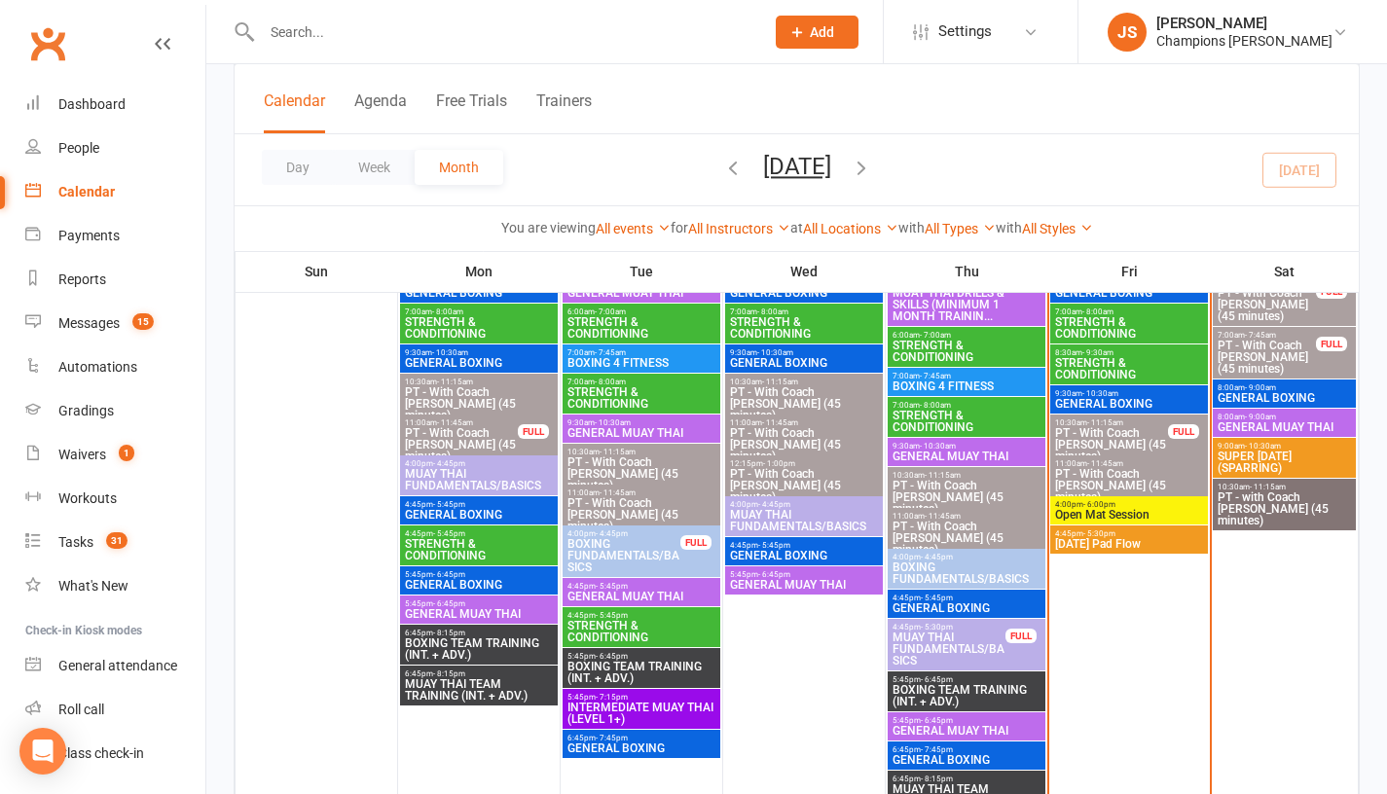
scroll to position [1256, 0]
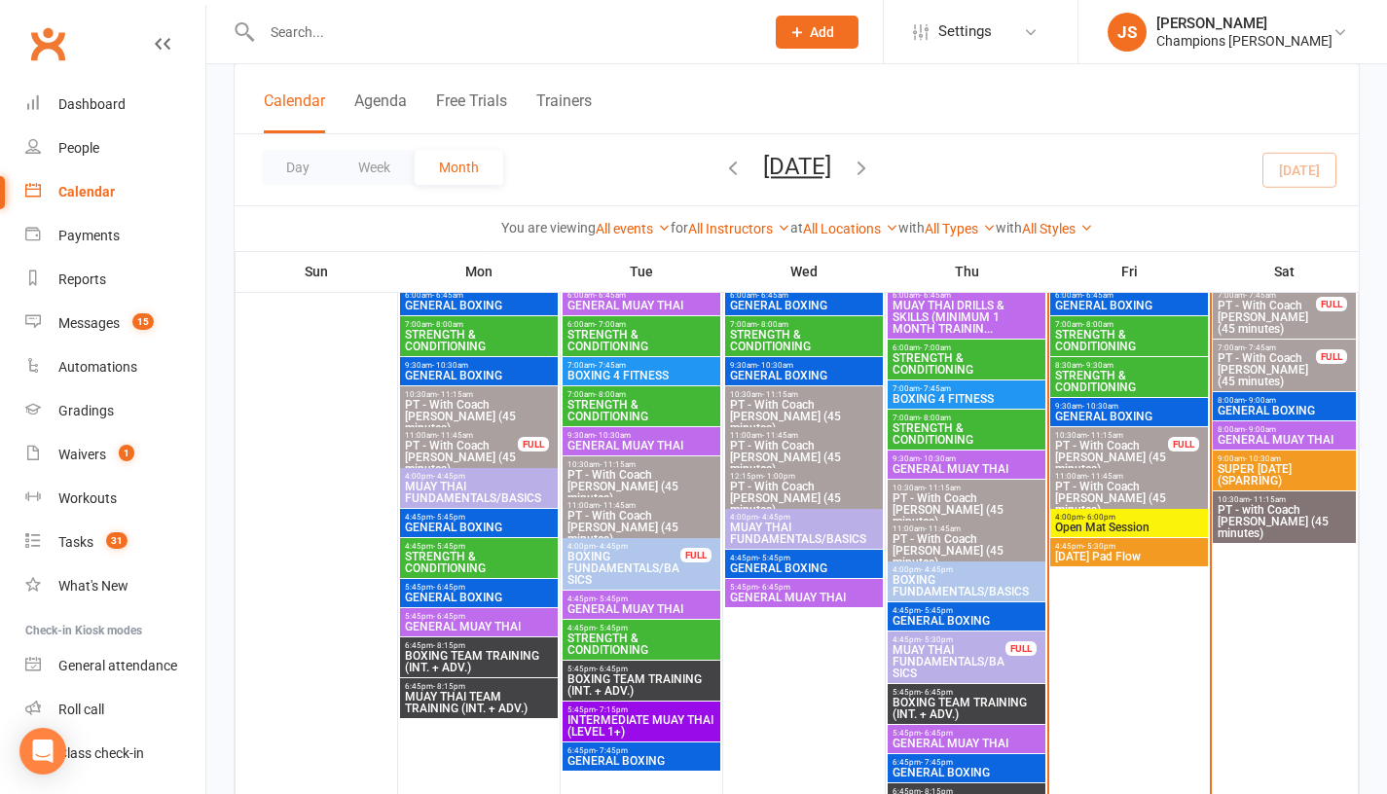
click at [1090, 300] on span "GENERAL BOXING" at bounding box center [1129, 306] width 150 height 12
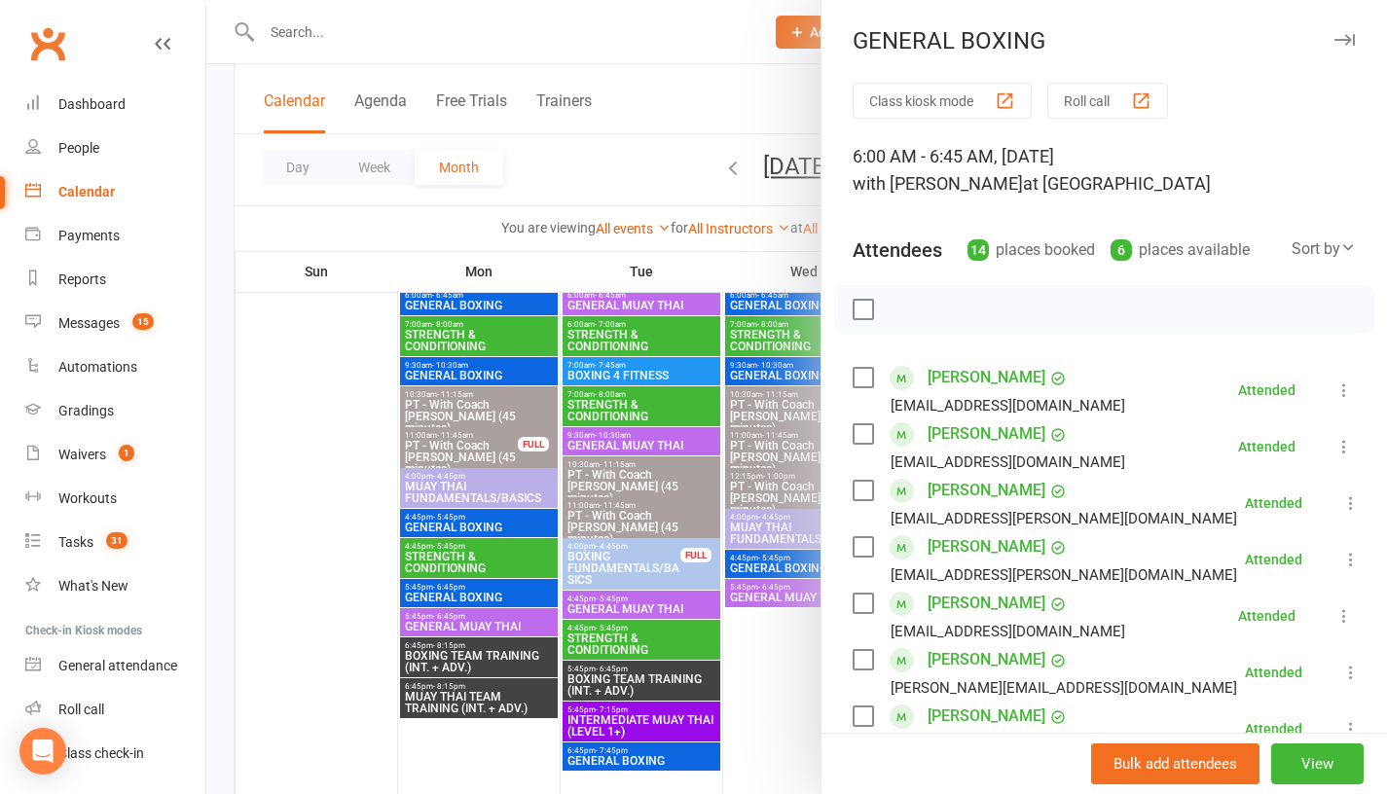
click at [548, 256] on div at bounding box center [796, 397] width 1181 height 794
